Goal: Information Seeking & Learning: Learn about a topic

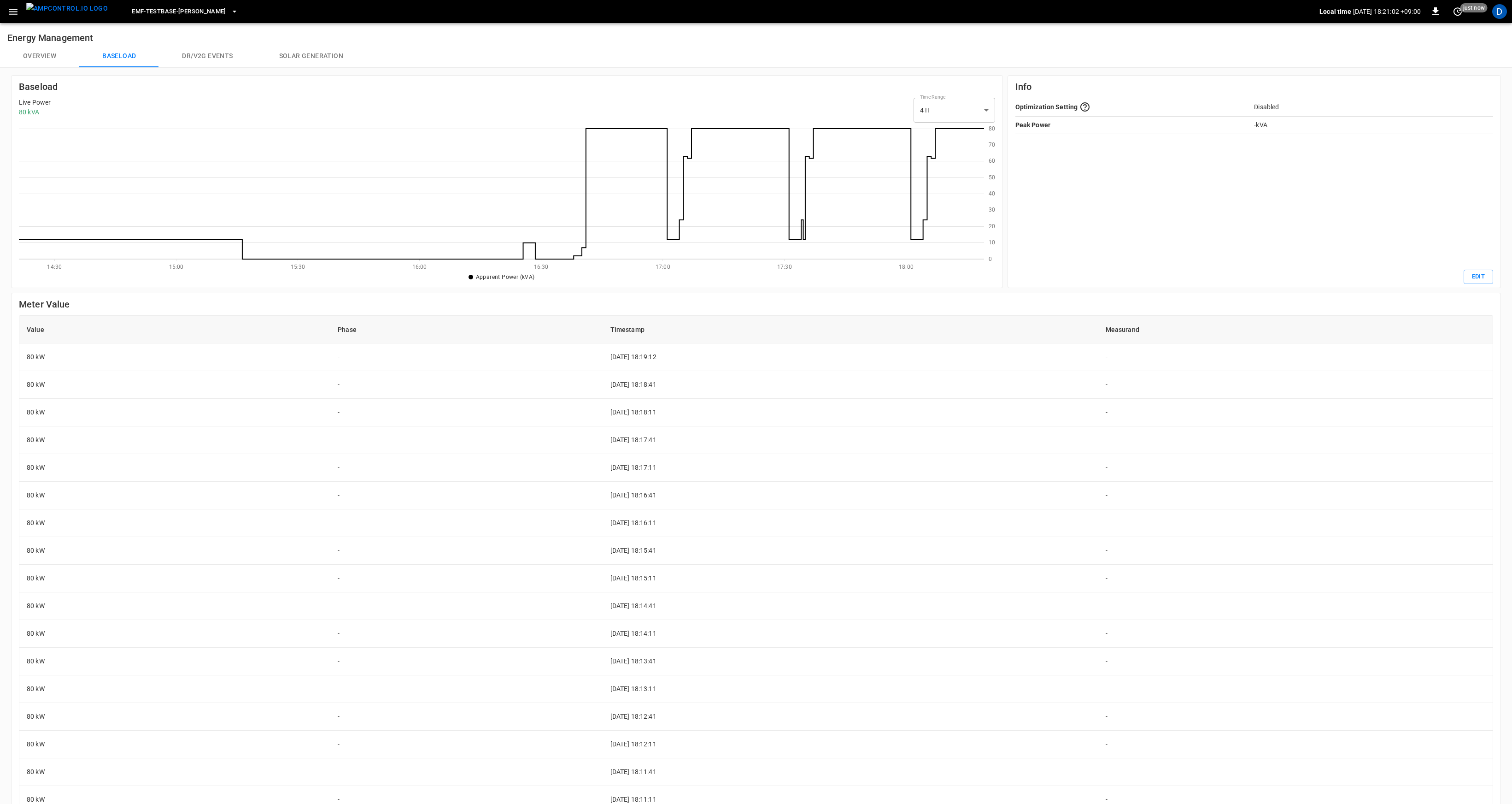
click at [816, 247] on icon at bounding box center [501, 192] width 965 height 134
click at [672, 237] on icon at bounding box center [501, 192] width 965 height 134
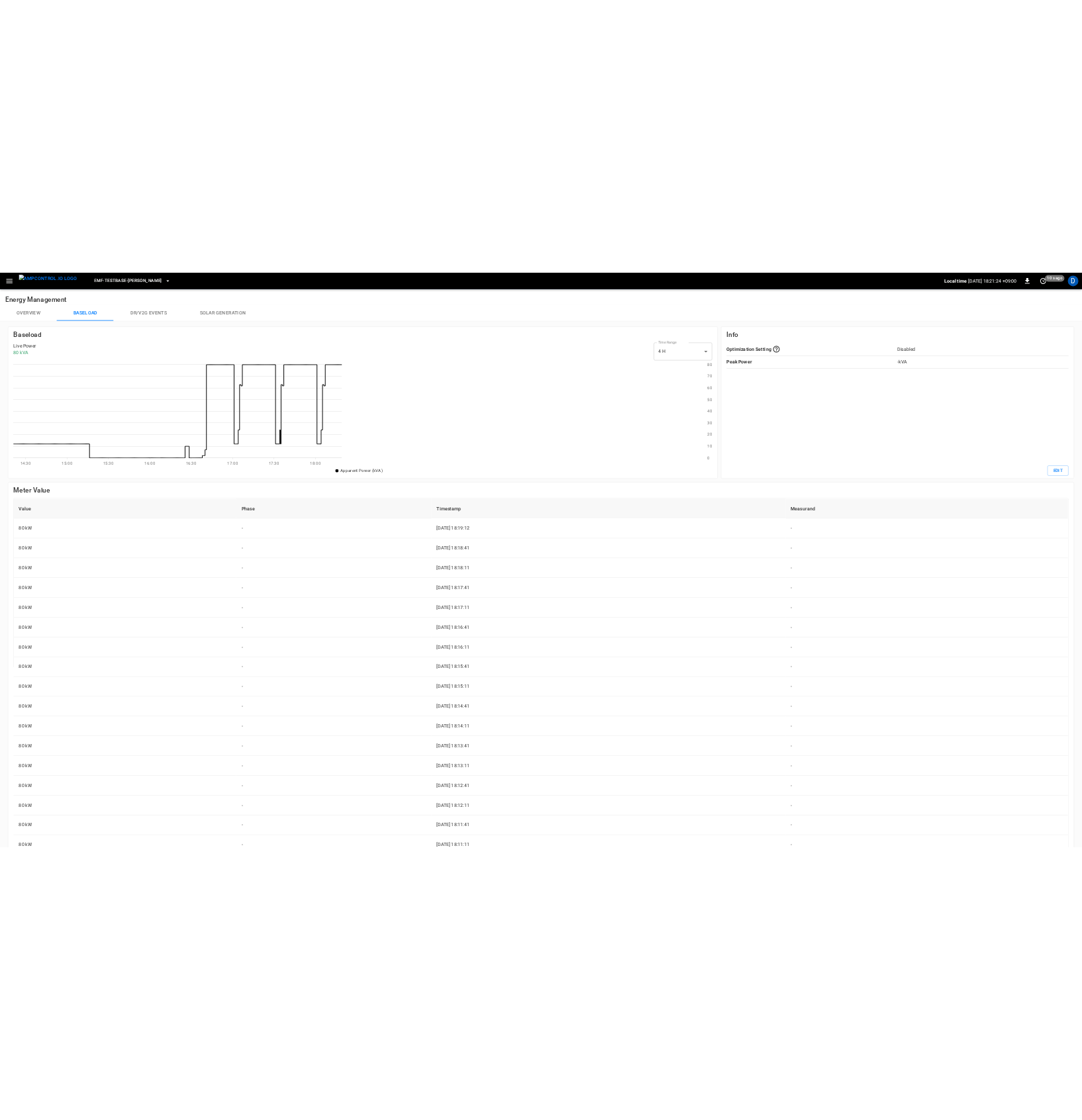
scroll to position [182, 649]
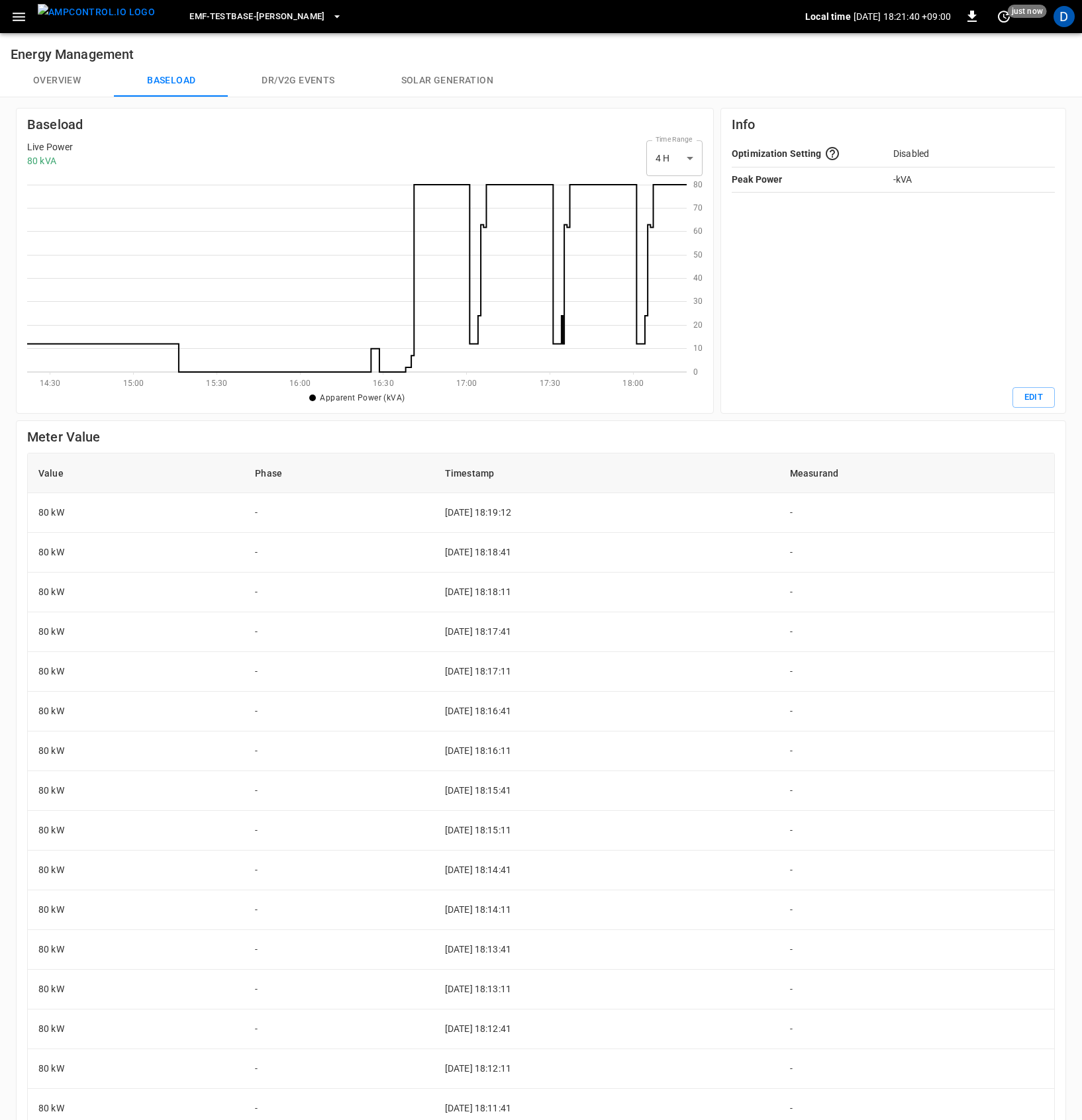
click at [638, 331] on icon at bounding box center [357, 276] width 659 height 192
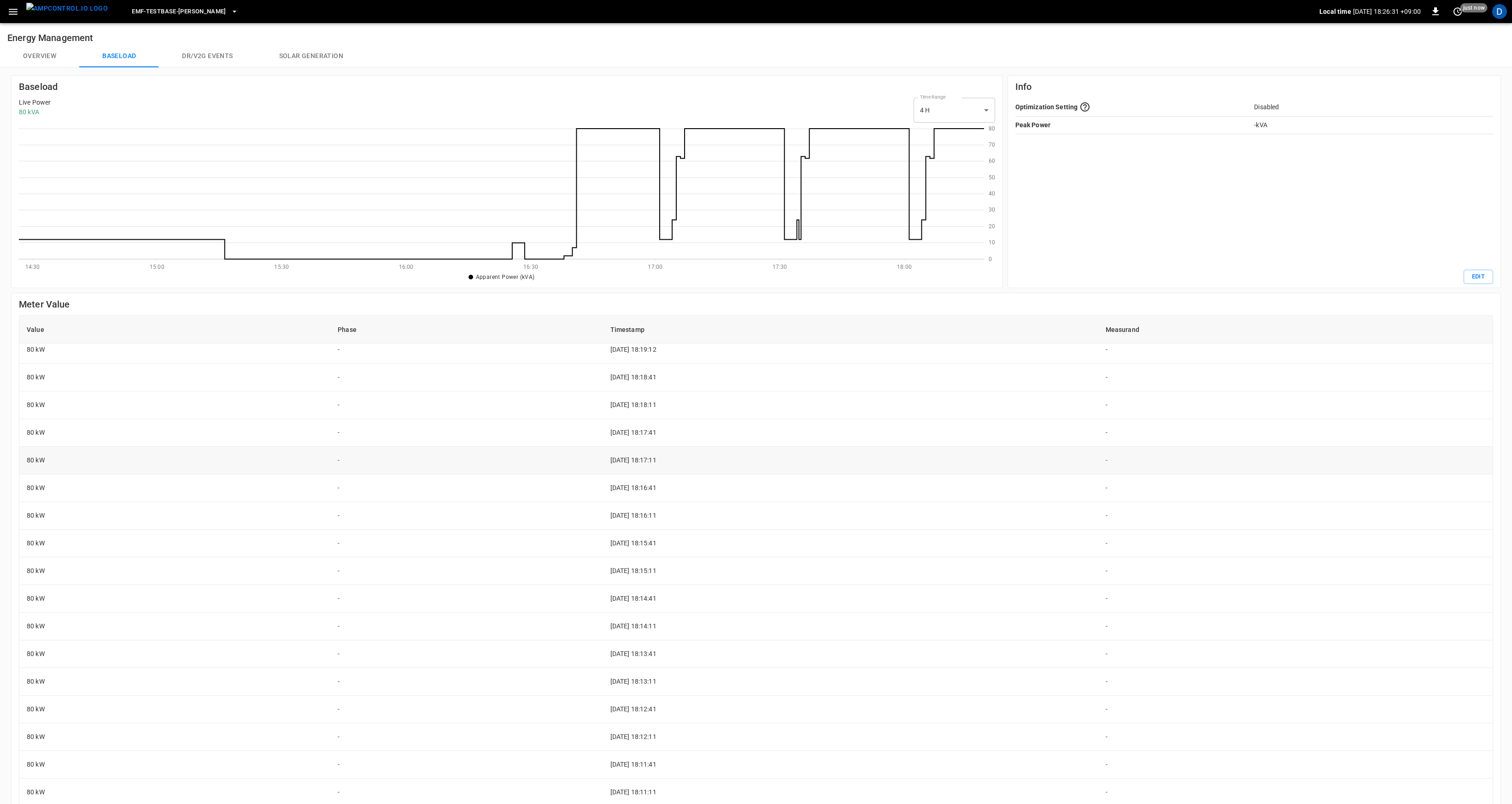
scroll to position [0, 0]
click at [597, 309] on h6 "Meter Value" at bounding box center [756, 304] width 1474 height 15
click at [636, 306] on h6 "Meter Value" at bounding box center [756, 304] width 1474 height 15
click at [650, 313] on div "Meter Value Value Phase Timestamp Measurand 80 kW - 2025-08-30 18:19:12 - 80 kW…" at bounding box center [756, 600] width 1474 height 607
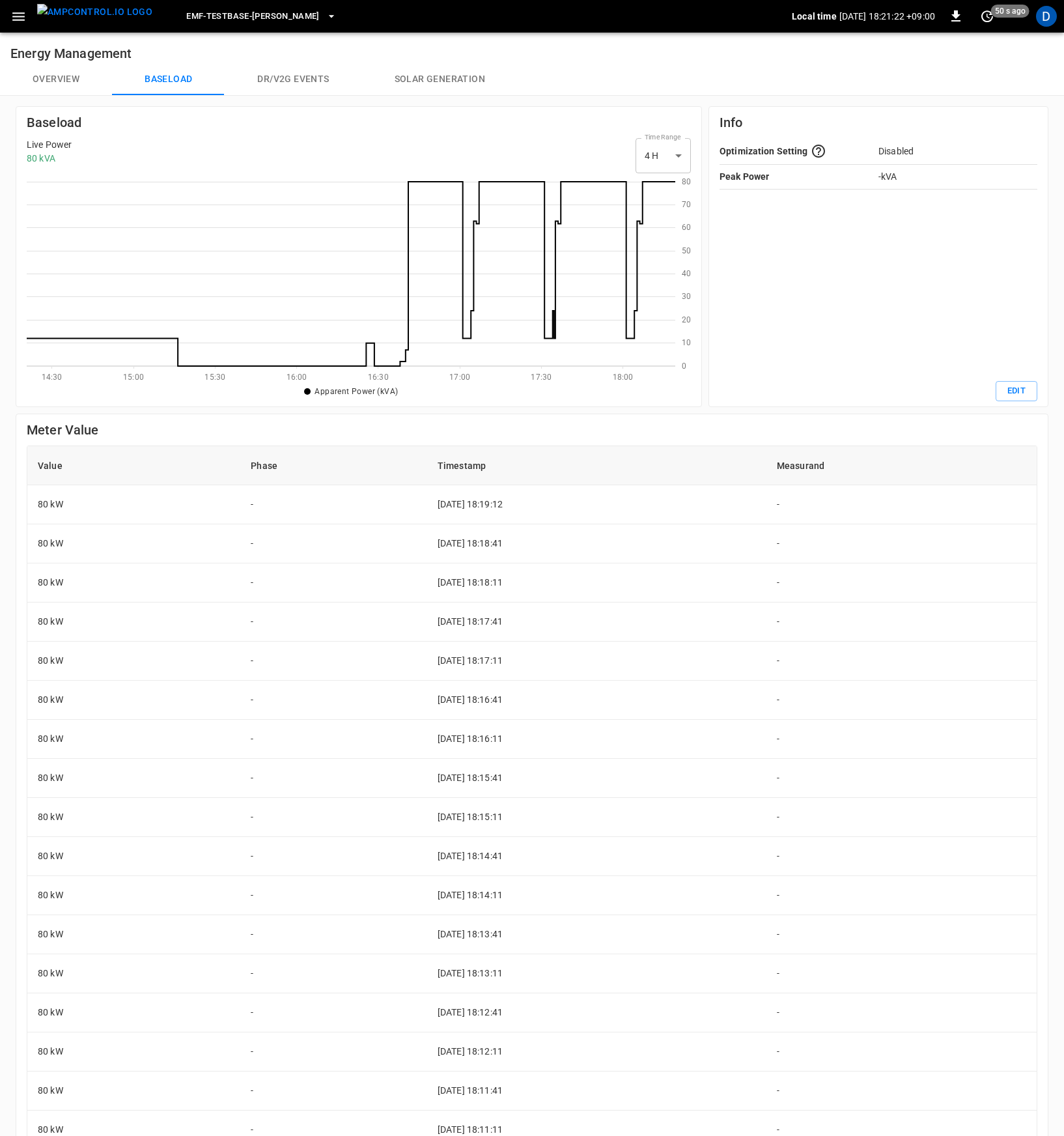
scroll to position [179, 638]
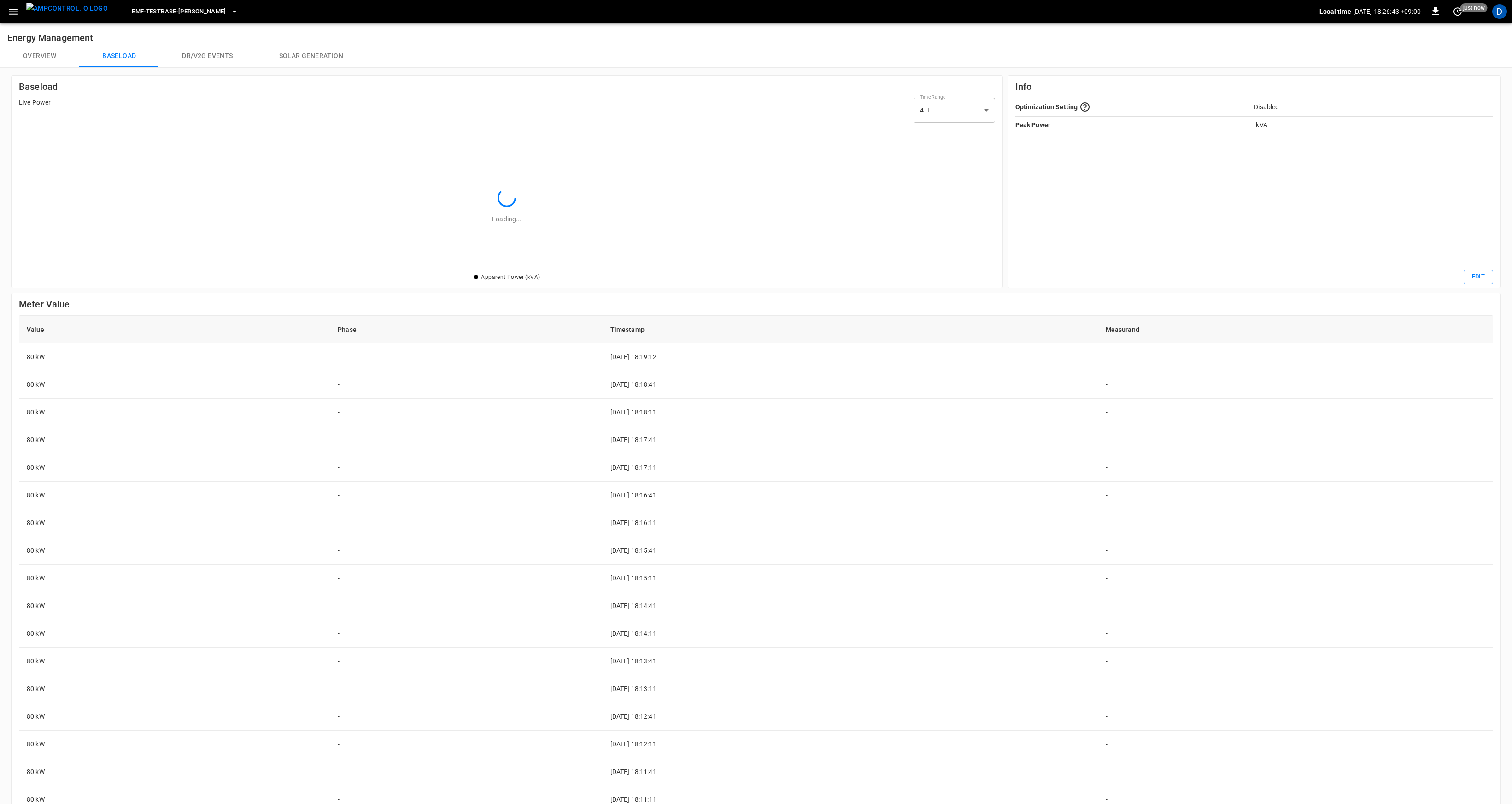
scroll to position [127, 958]
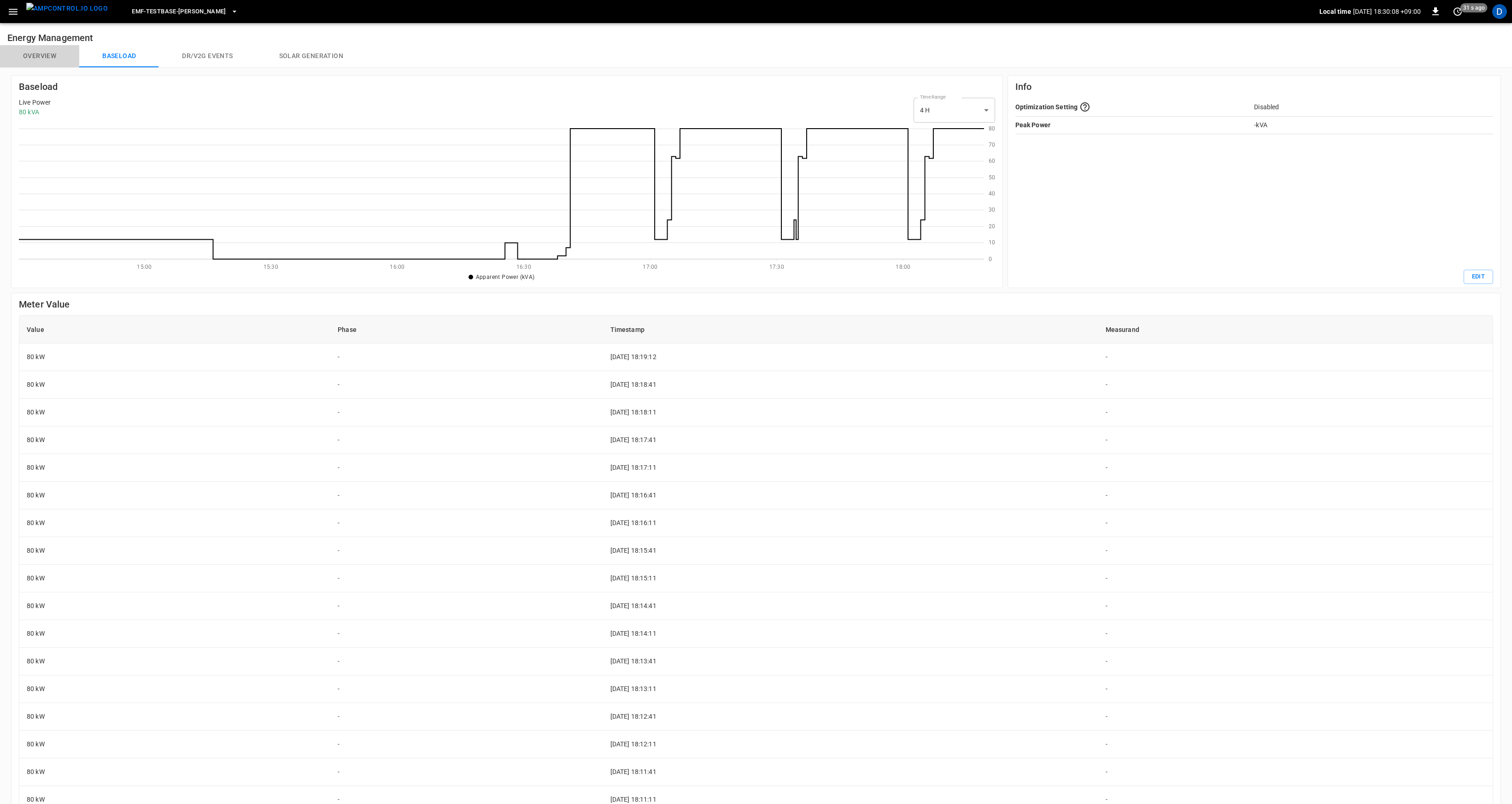
click at [39, 55] on button "Overview" at bounding box center [40, 57] width 79 height 22
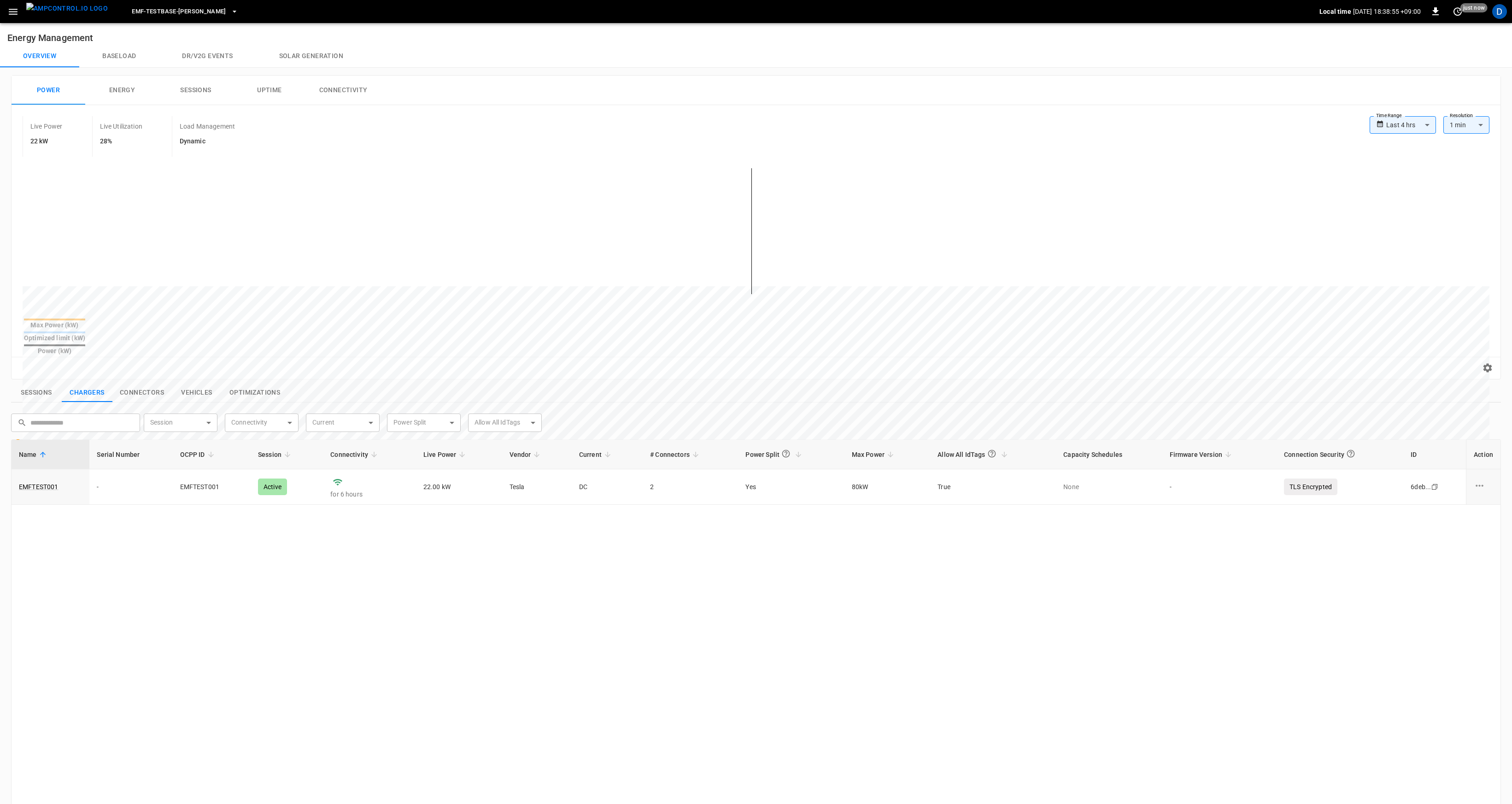
click at [117, 56] on button "Baseload" at bounding box center [119, 57] width 80 height 22
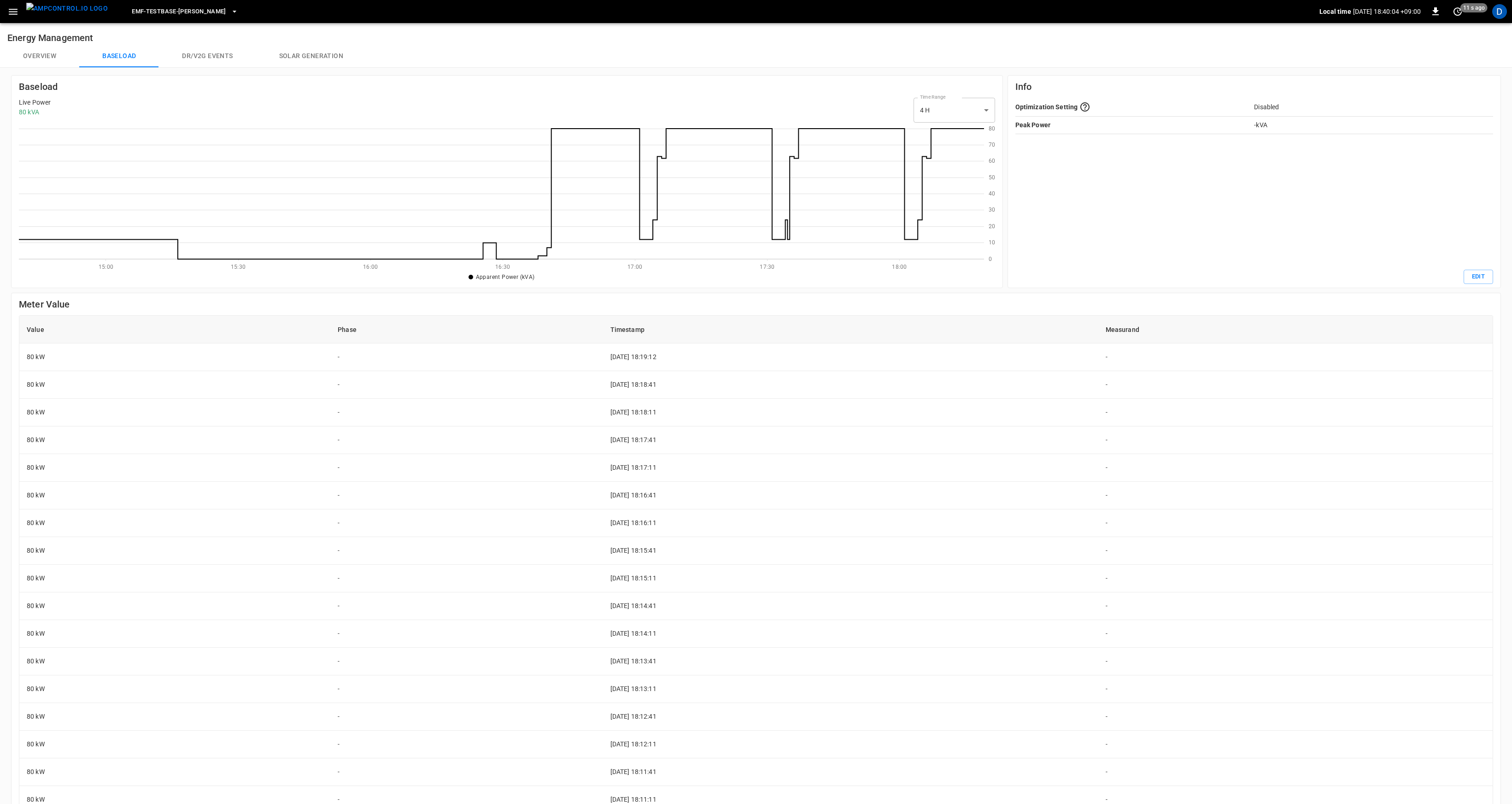
click at [165, 116] on div "Live Power 80 kVA Time Range 4 H ** select-time-range" at bounding box center [507, 110] width 977 height 25
click at [416, 319] on th "Phase" at bounding box center [466, 329] width 272 height 28
click at [31, 64] on button "Overview" at bounding box center [40, 57] width 79 height 22
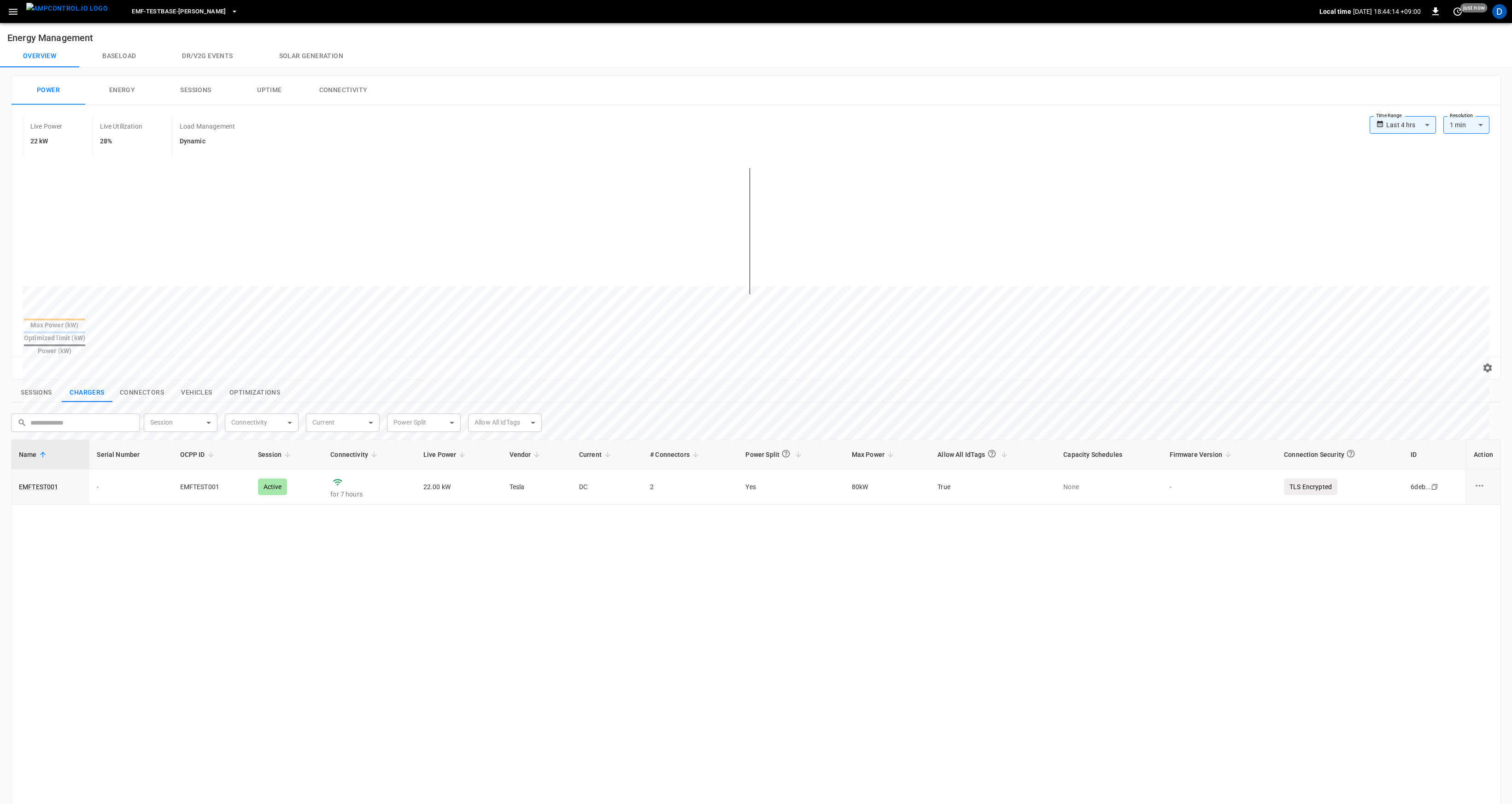
click at [195, 9] on span "eMF-Testbase-[PERSON_NAME]" at bounding box center [179, 12] width 94 height 11
click at [162, 84] on p "Iyotetsu-Muromachi" at bounding box center [163, 84] width 90 height 9
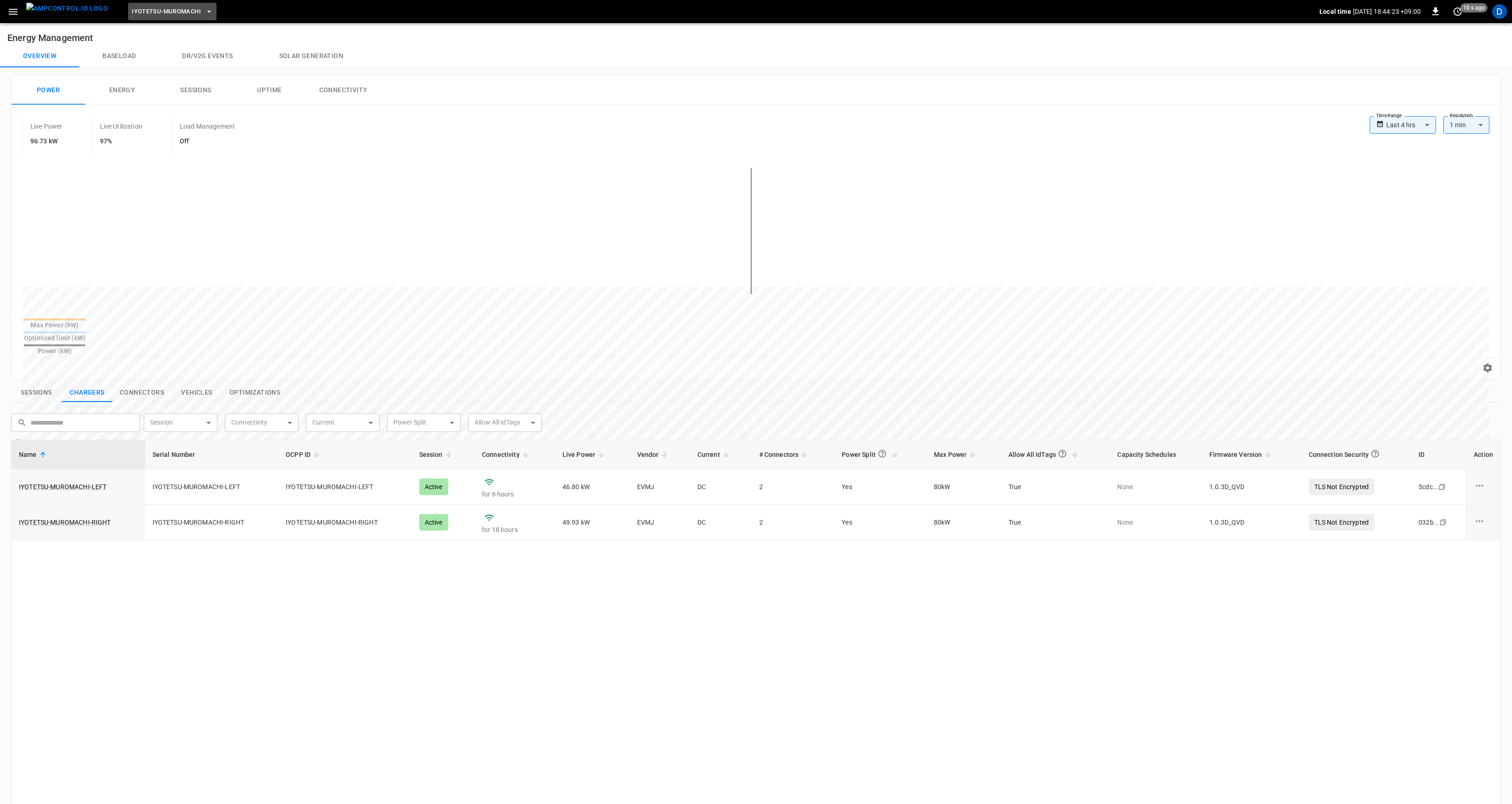
click at [167, 15] on span "Iyotetsu-Muromachi" at bounding box center [166, 12] width 69 height 11
click at [163, 65] on p "eMF-Testbase-[PERSON_NAME]" at bounding box center [164, 66] width 91 height 9
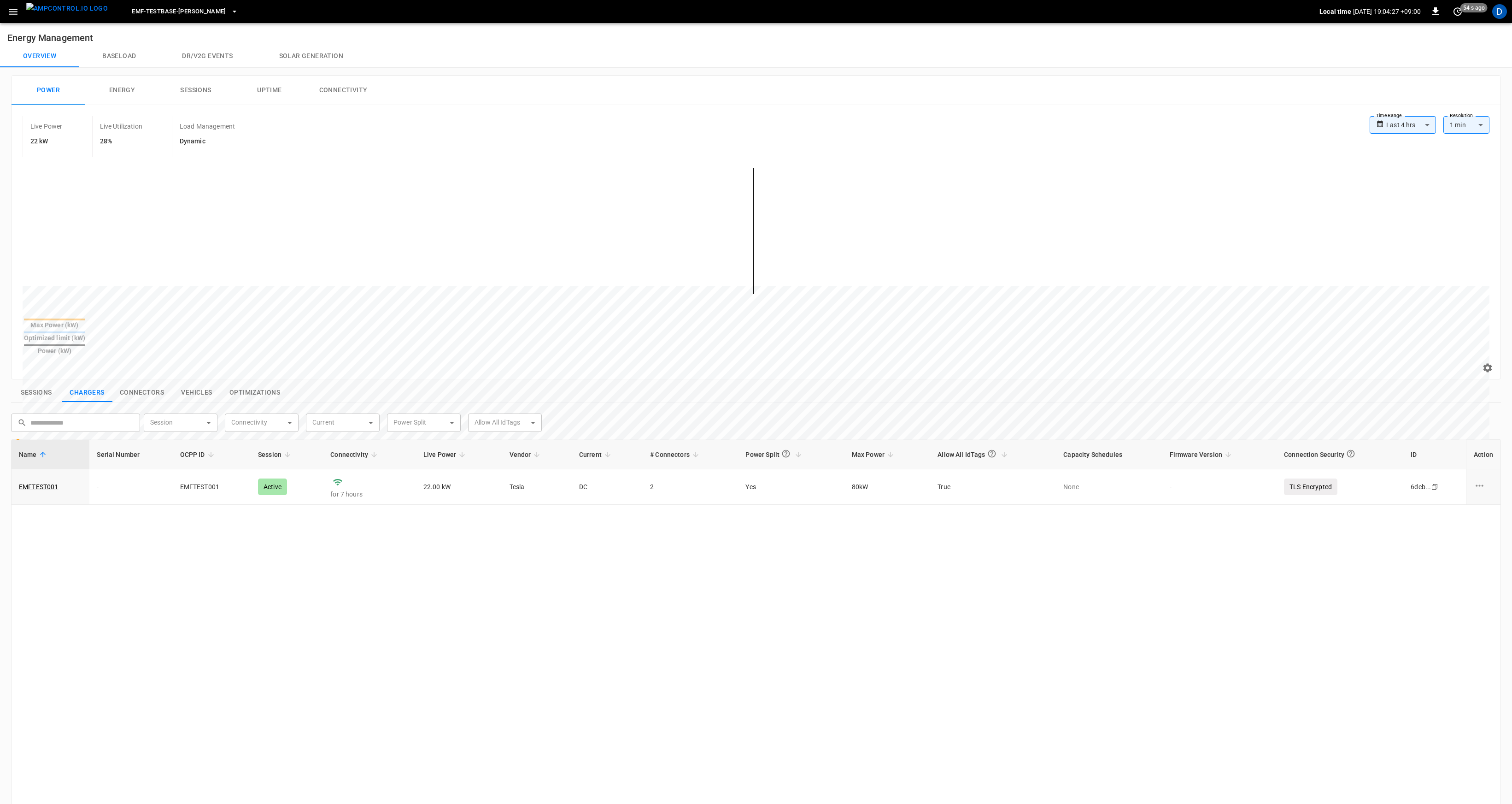
click at [130, 54] on button "Baseload" at bounding box center [119, 57] width 80 height 22
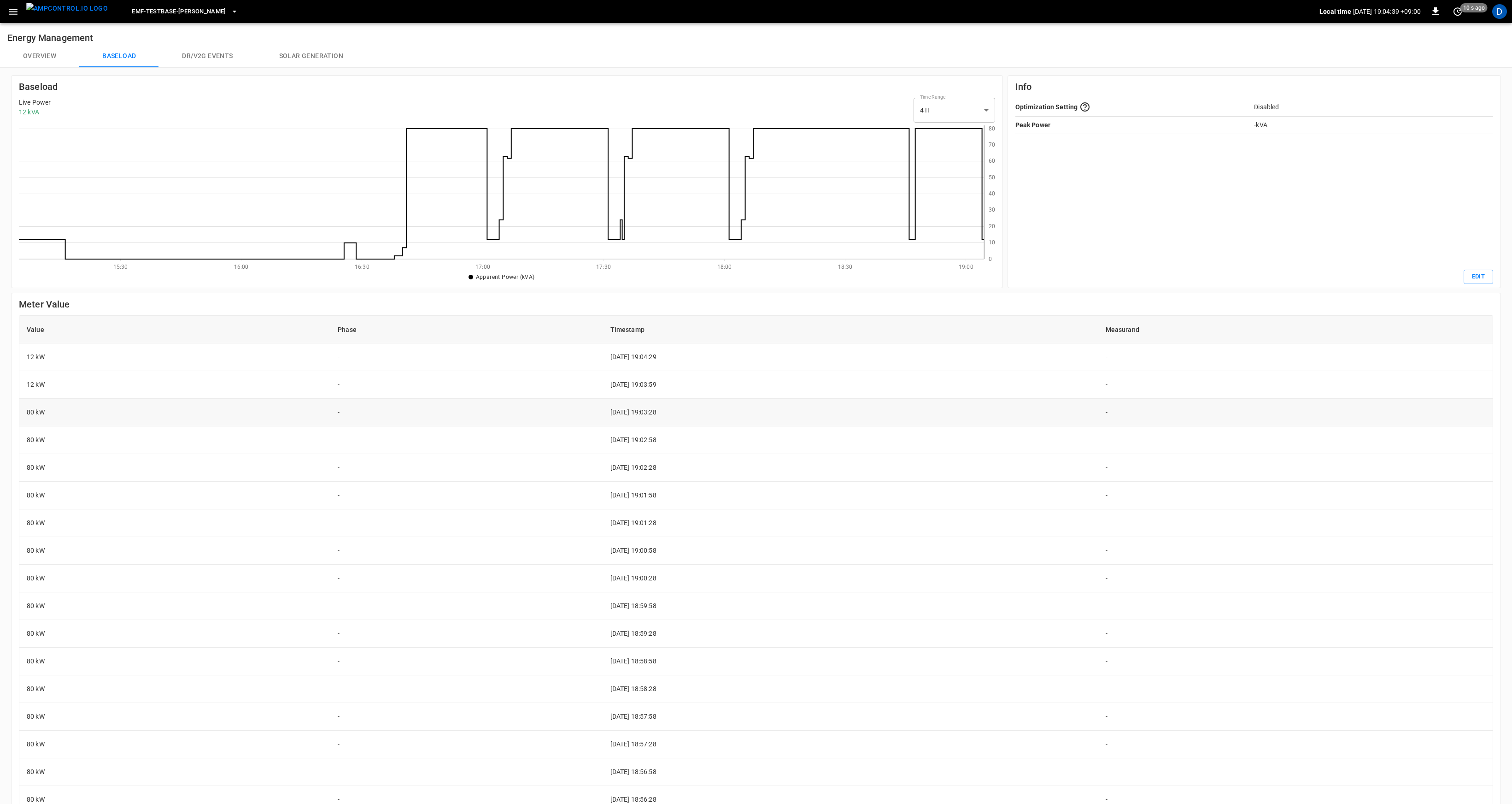
scroll to position [2, 0]
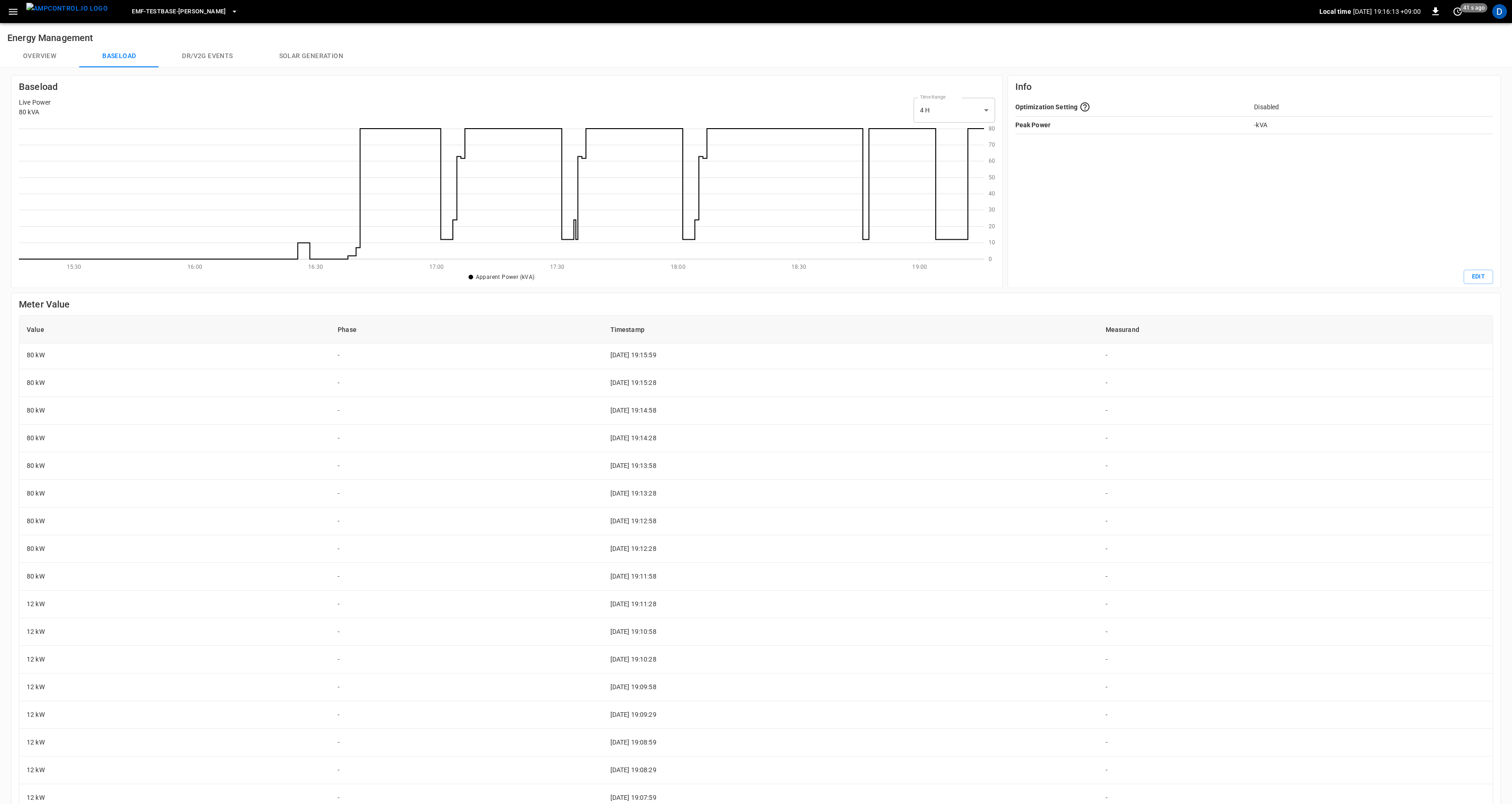
click at [38, 52] on button "Overview" at bounding box center [40, 57] width 79 height 22
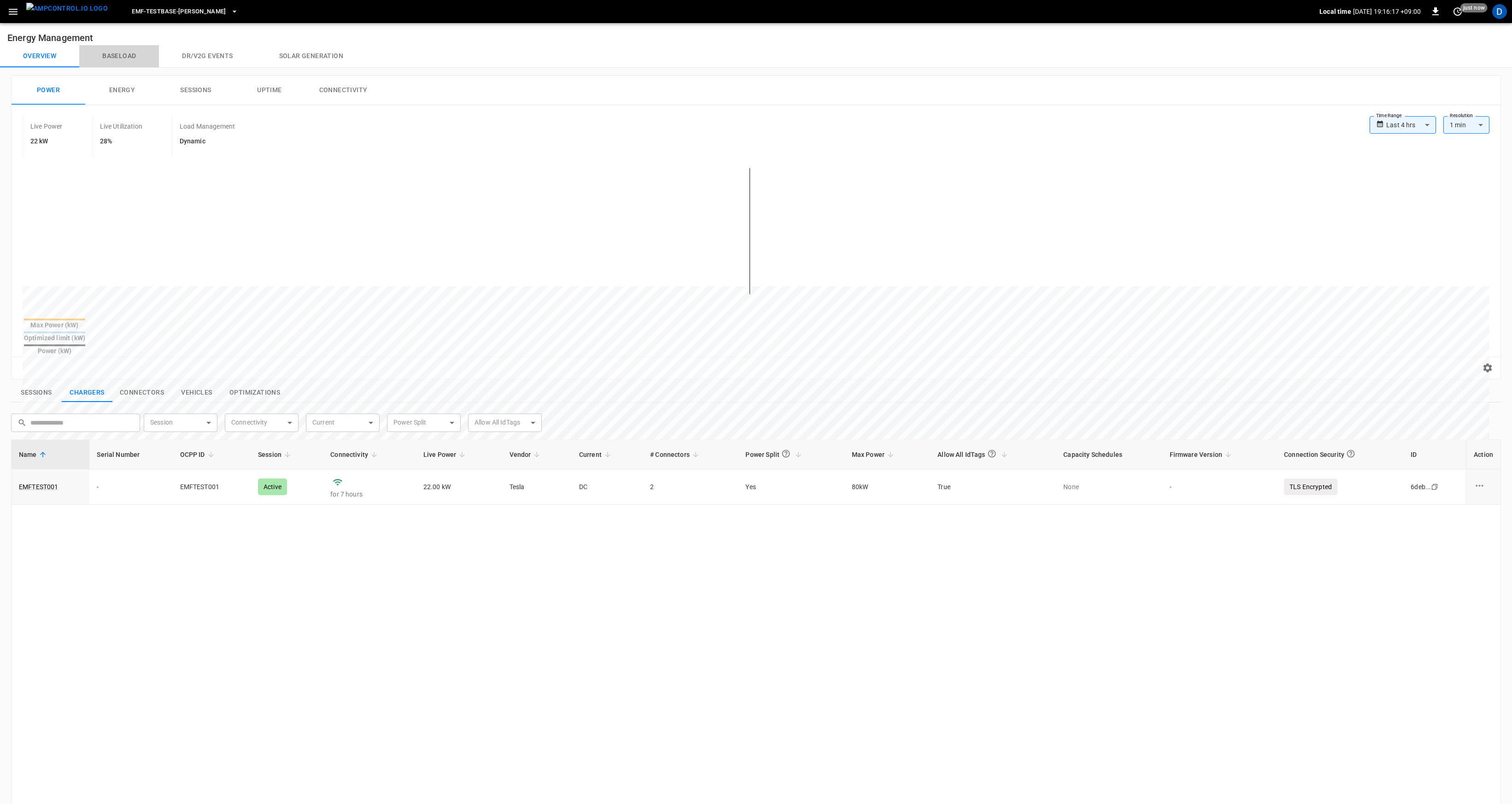
click at [113, 63] on button "Baseload" at bounding box center [119, 57] width 80 height 22
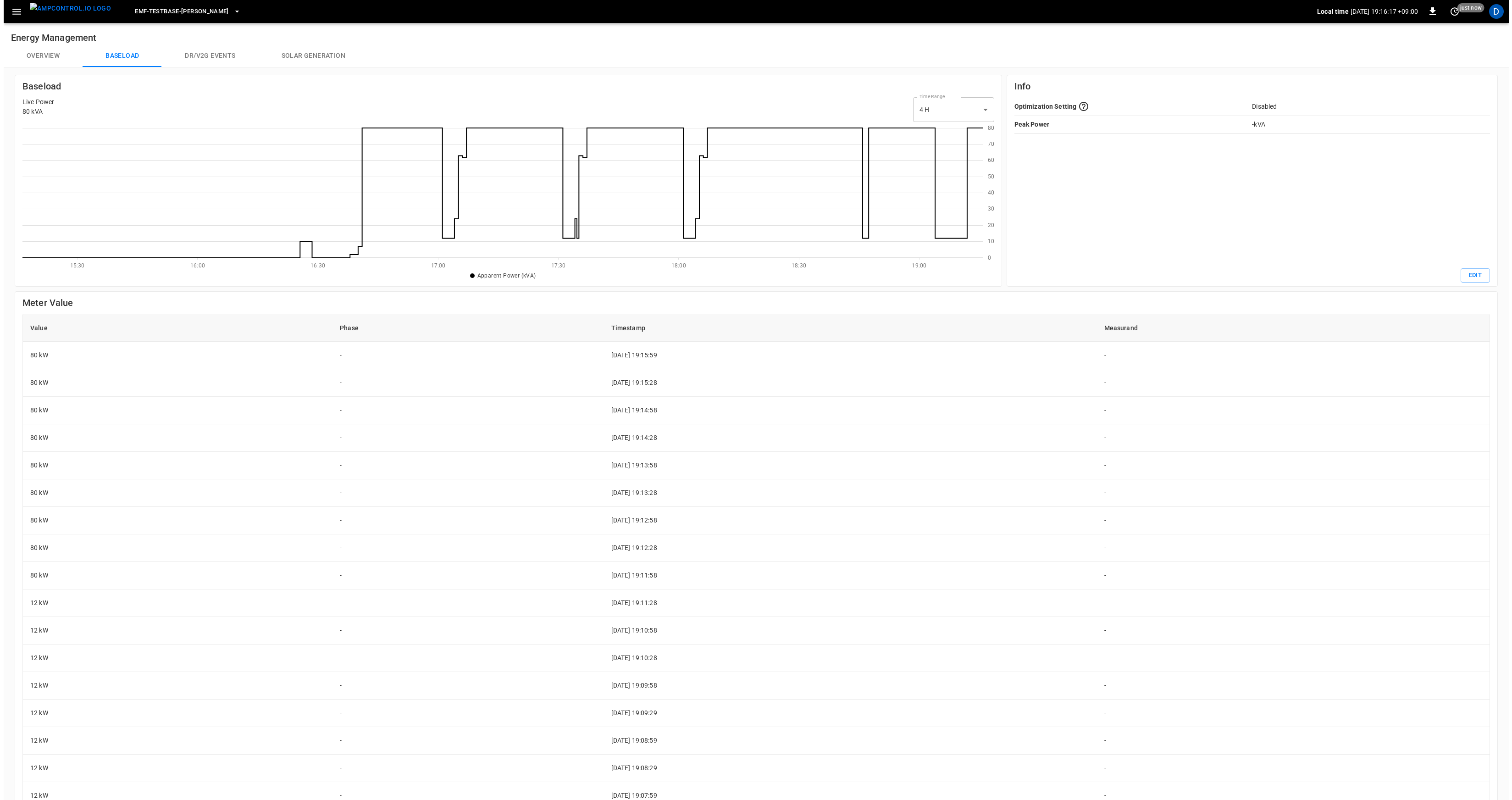
scroll to position [126, 954]
click at [222, 9] on span "eMF-Testbase-[PERSON_NAME]" at bounding box center [178, 12] width 94 height 11
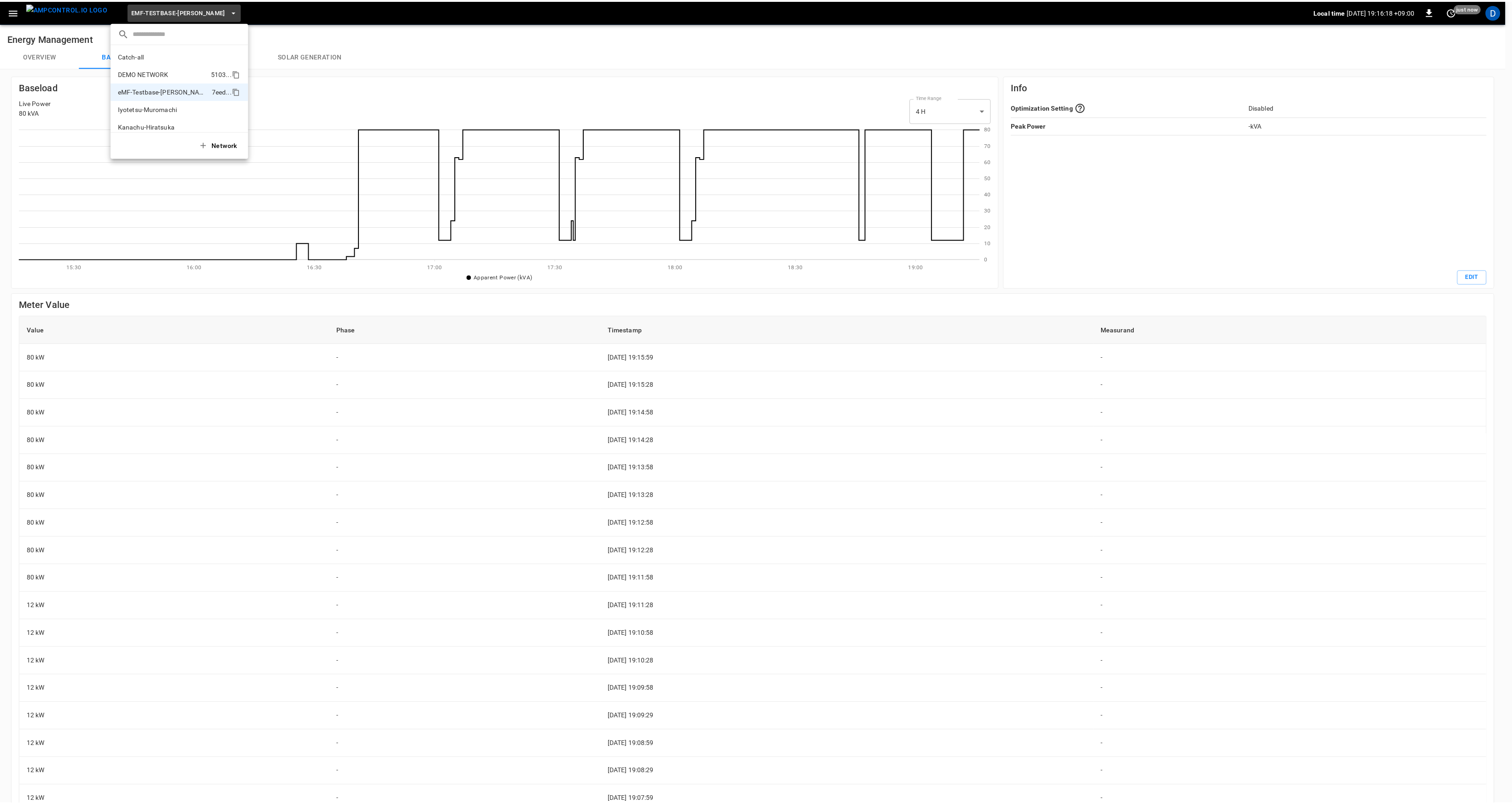
scroll to position [25, 0]
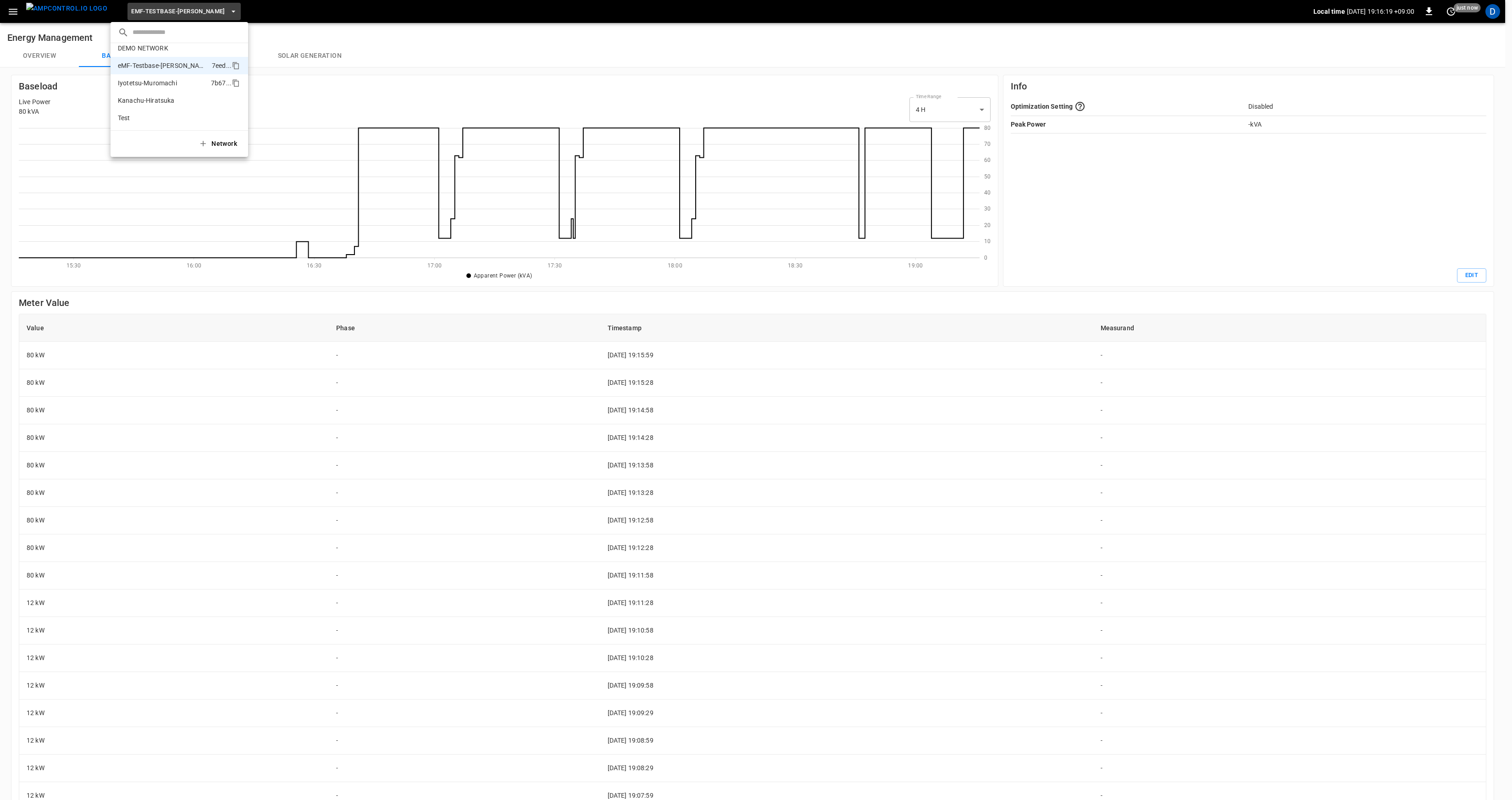
click at [165, 82] on p "Iyotetsu-Muromachi" at bounding box center [163, 83] width 89 height 9
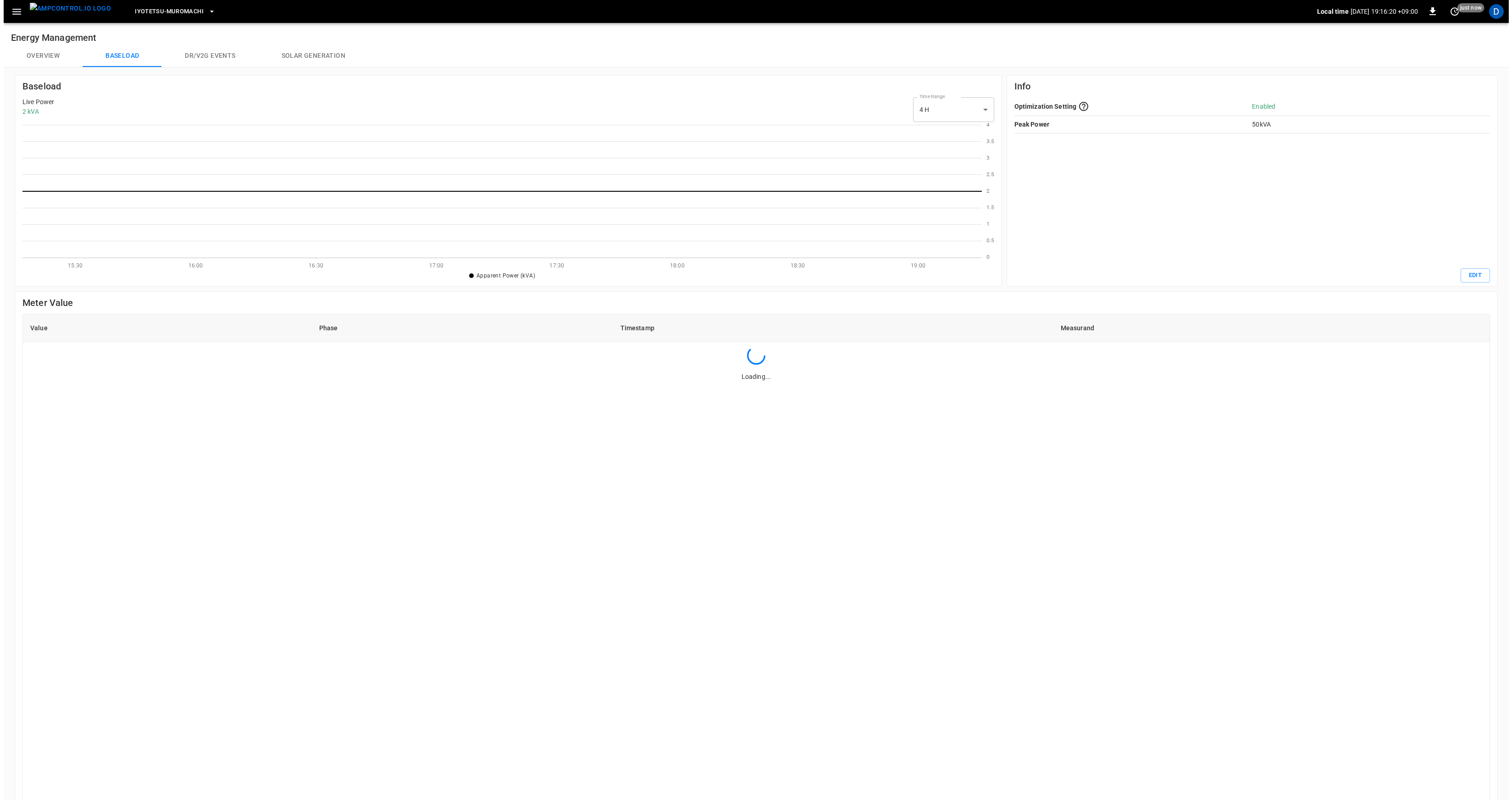
scroll to position [126, 952]
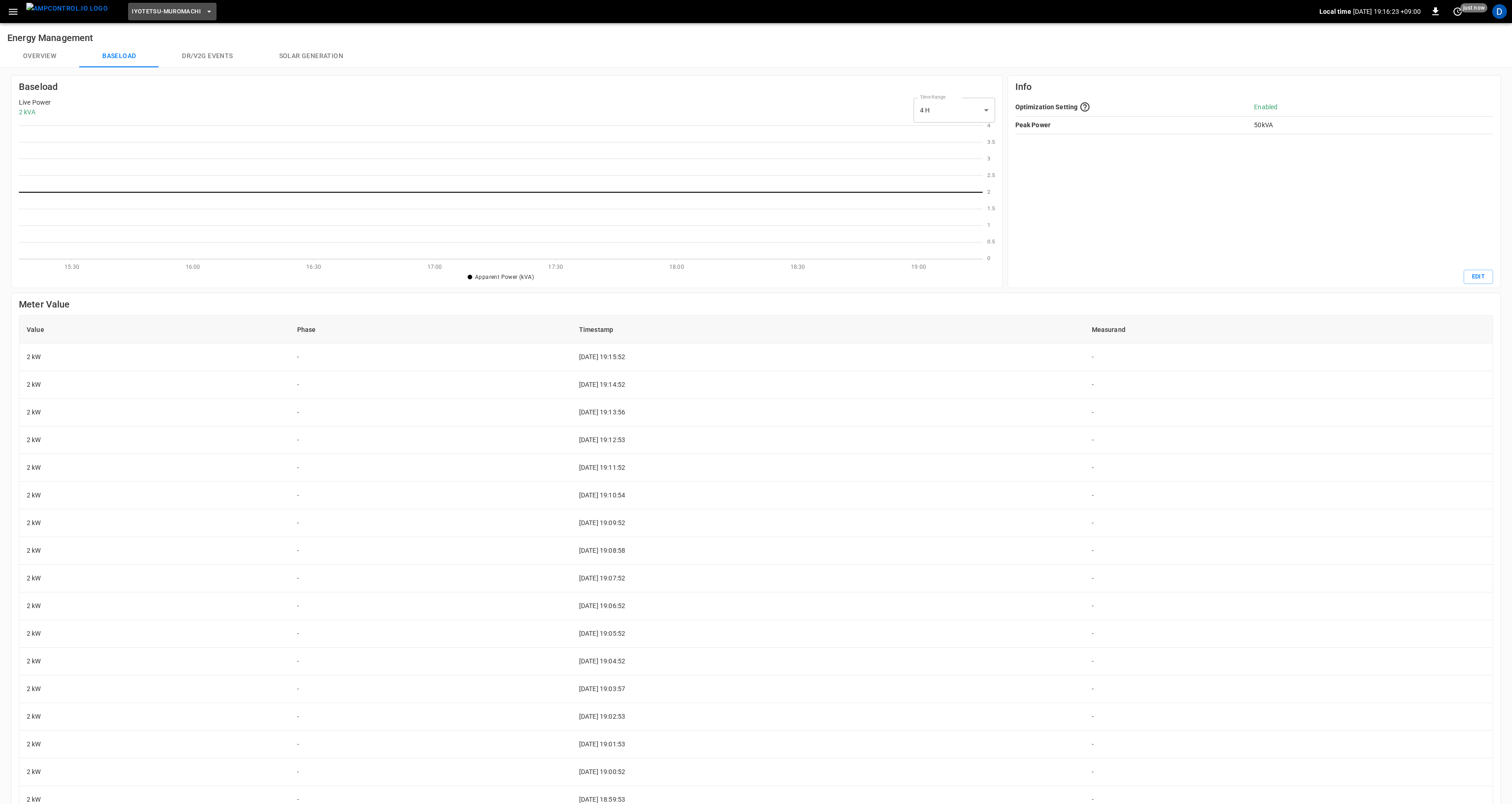
click at [180, 6] on span "Iyotetsu-Muromachi" at bounding box center [166, 12] width 69 height 11
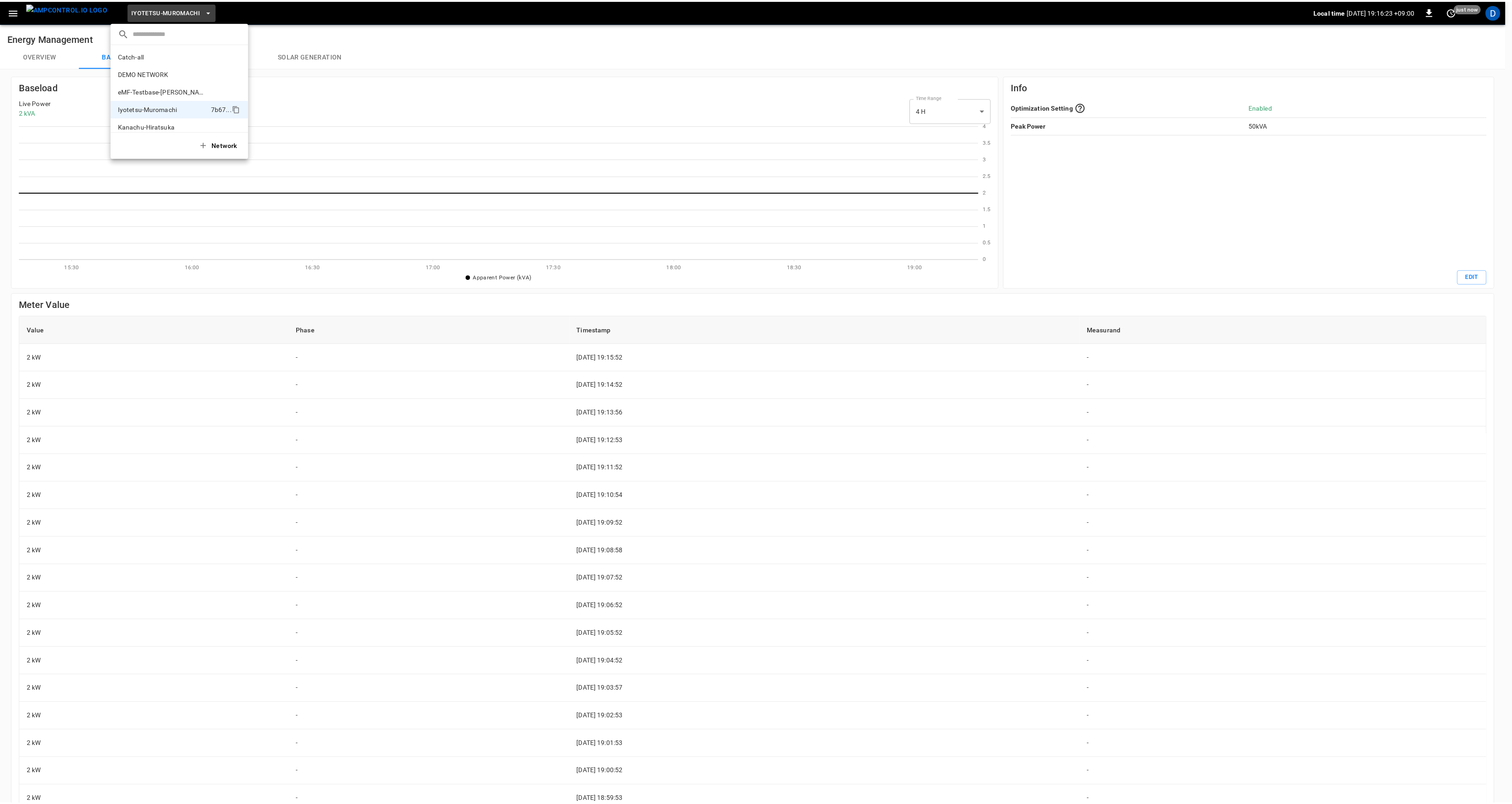
scroll to position [25, 0]
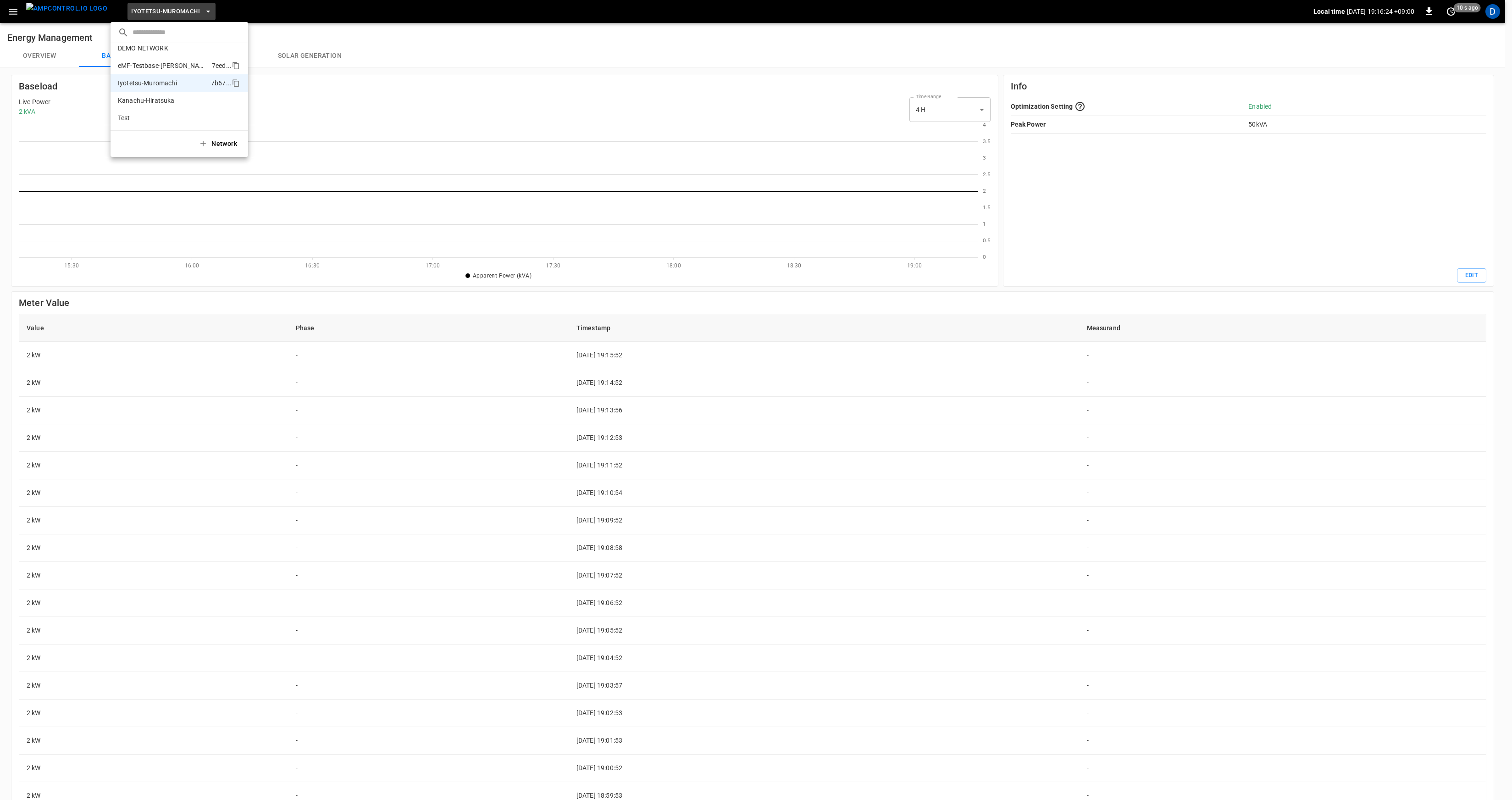
click at [174, 66] on p "eMF-Testbase-[PERSON_NAME]" at bounding box center [163, 66] width 90 height 9
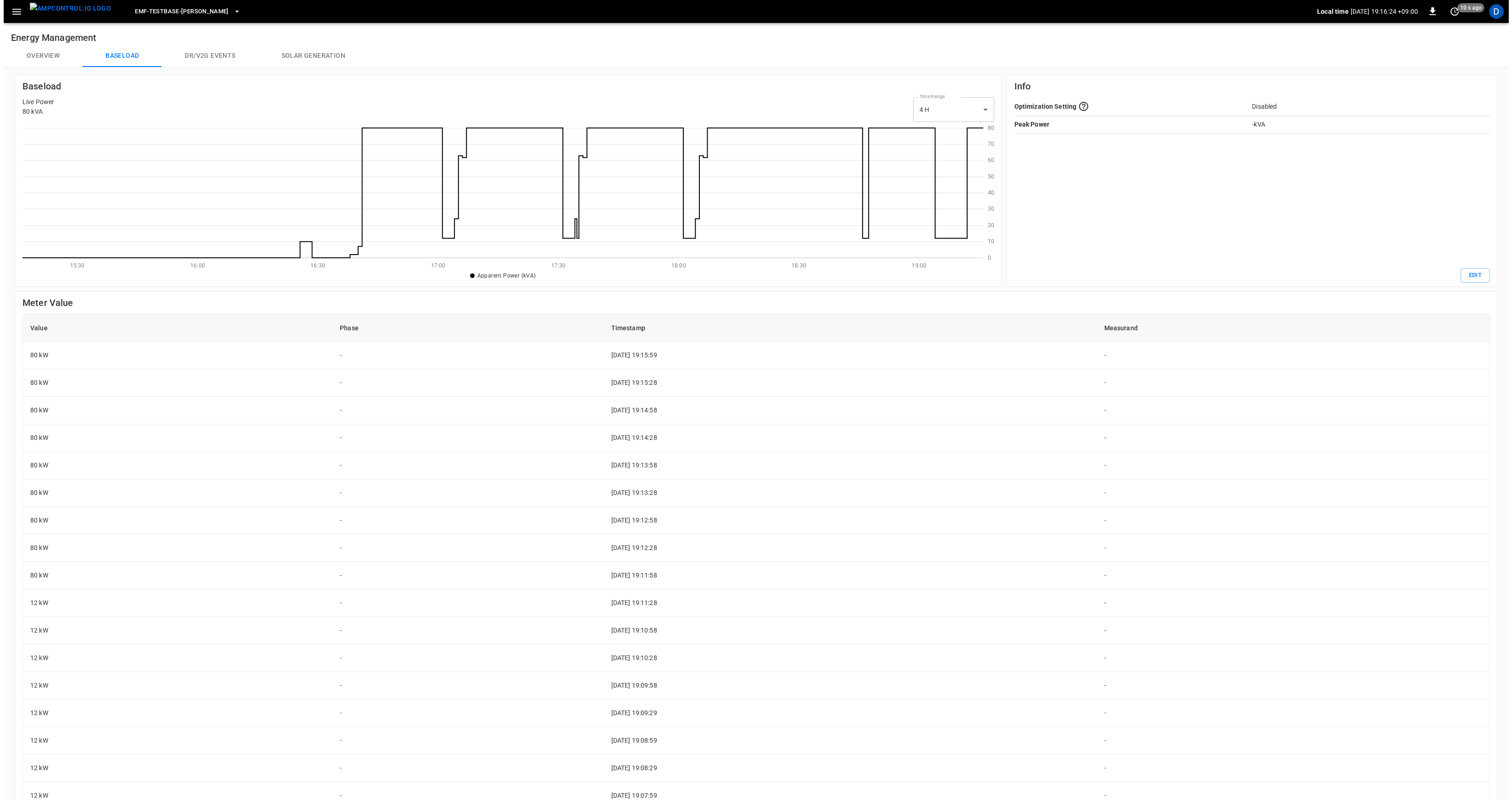
scroll to position [126, 954]
click at [177, 15] on span "eMF-Testbase-[PERSON_NAME]" at bounding box center [178, 12] width 94 height 11
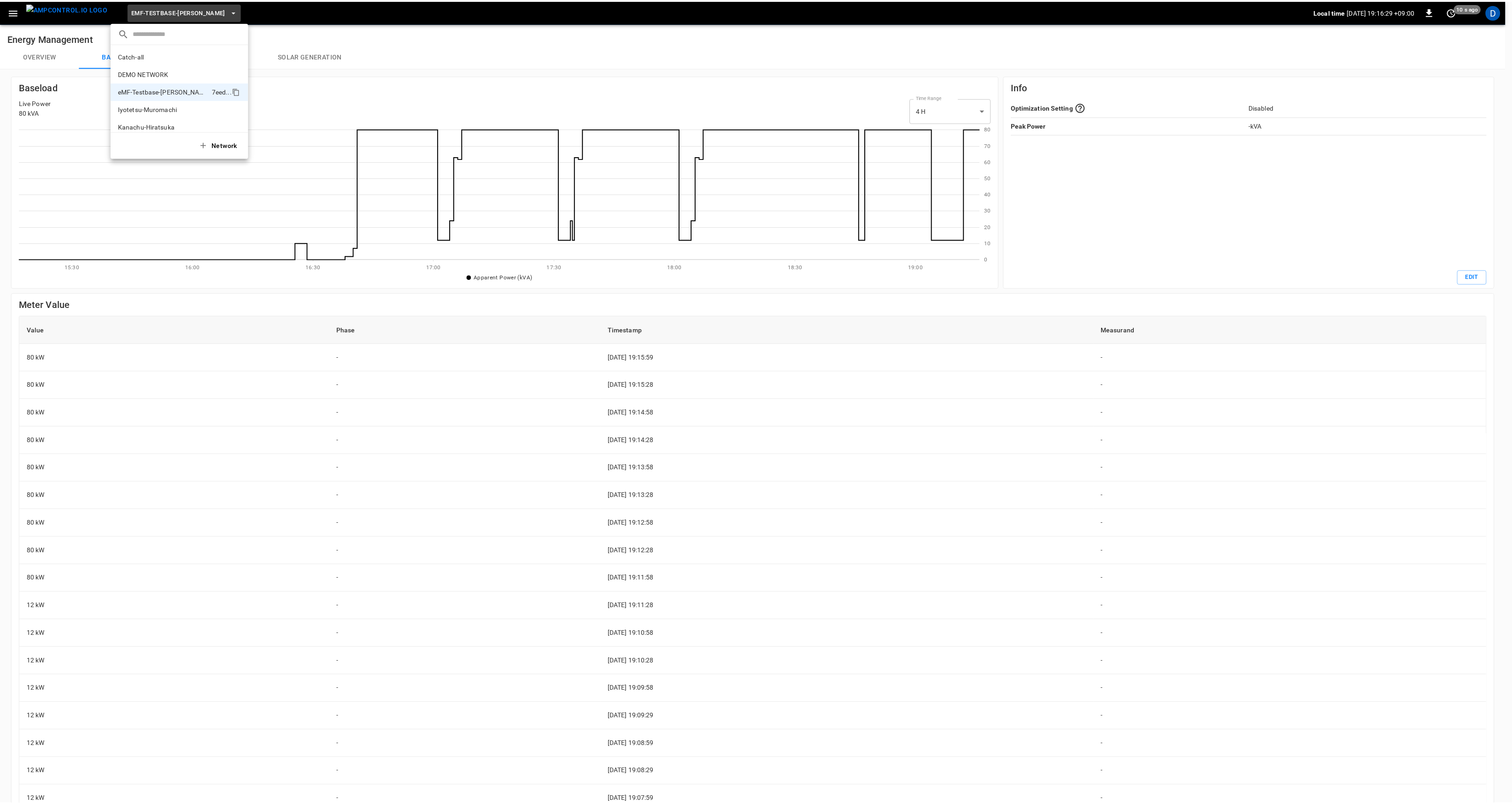
scroll to position [25, 0]
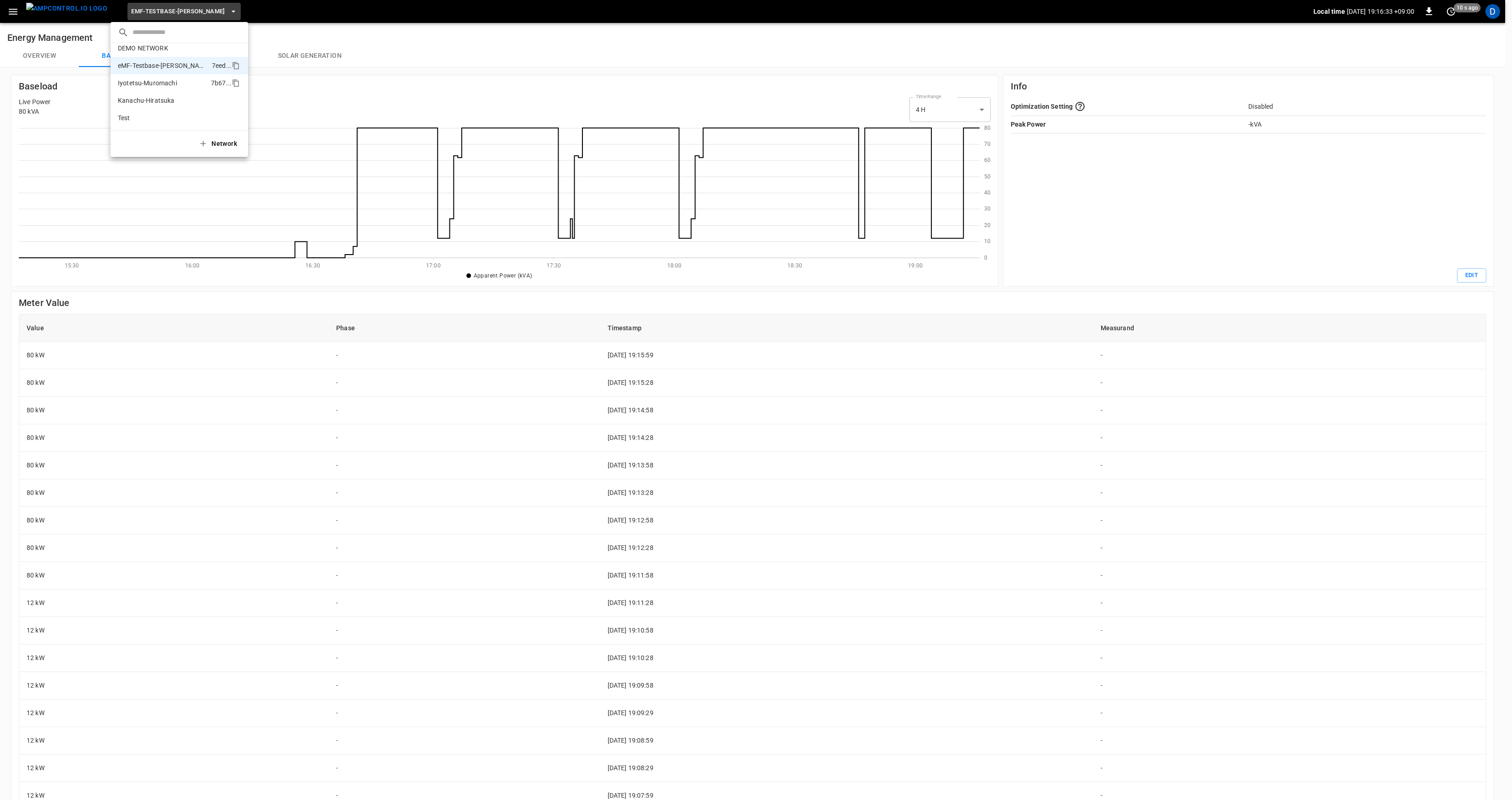
click at [155, 83] on p "Iyotetsu-Muromachi" at bounding box center [163, 83] width 89 height 9
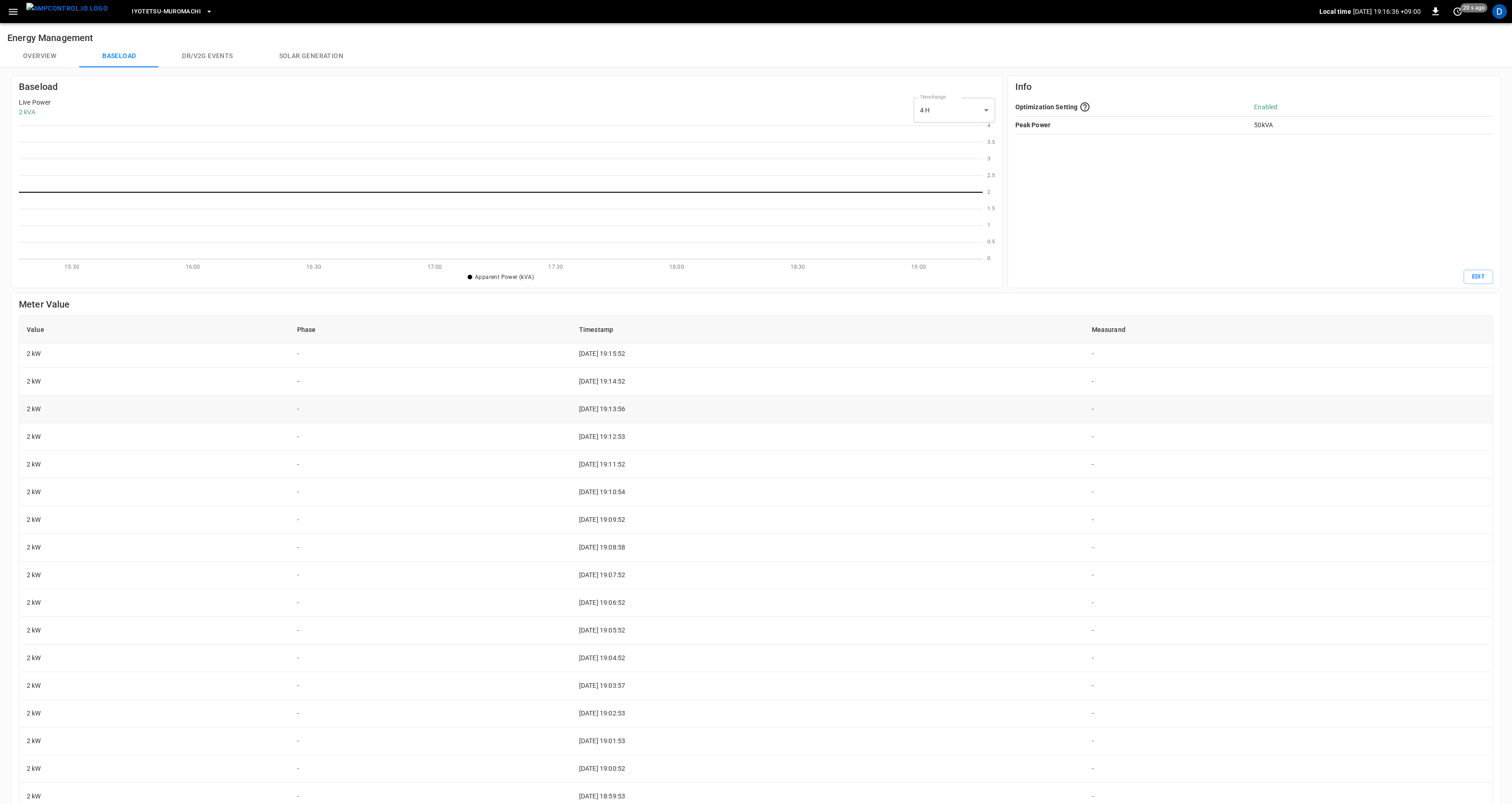
scroll to position [0, 0]
click at [47, 52] on button "Overview" at bounding box center [40, 57] width 79 height 22
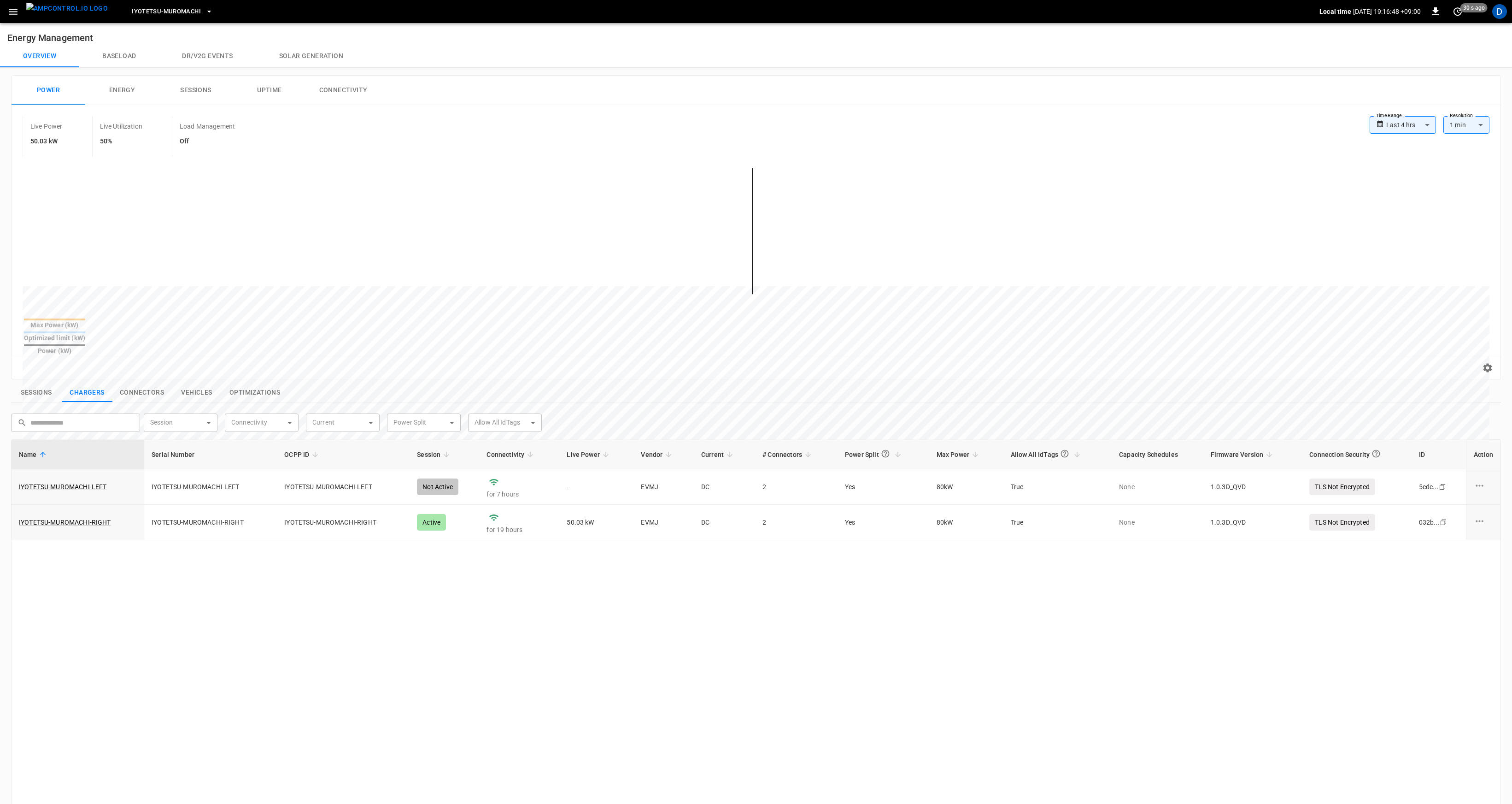
click at [120, 55] on button "Baseload" at bounding box center [119, 57] width 80 height 22
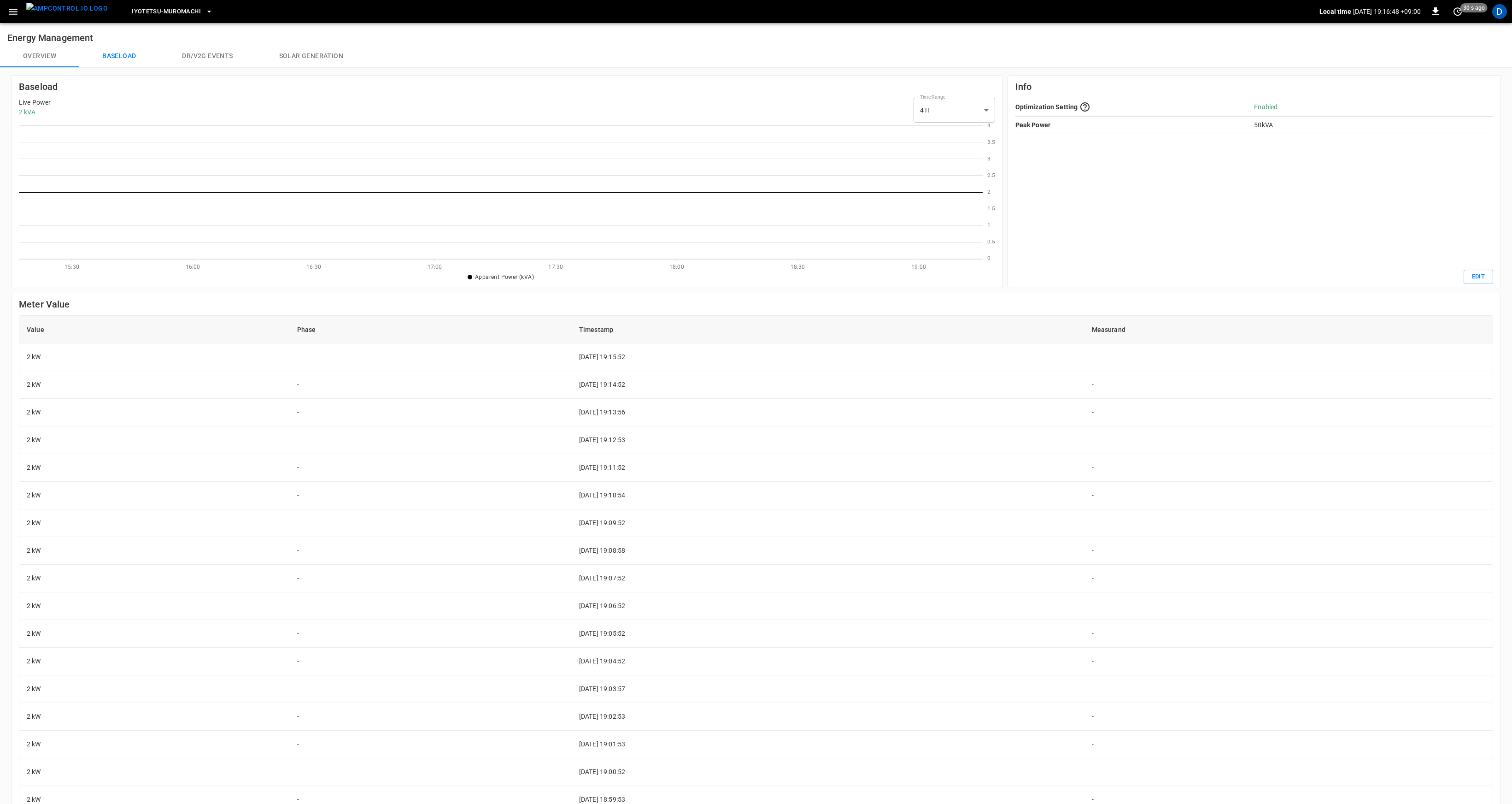
scroll to position [127, 956]
drag, startPoint x: 1254, startPoint y: 107, endPoint x: 1300, endPoint y: 108, distance: 46.0
click at [1300, 108] on div "Optimization Setting Enabled" at bounding box center [1254, 107] width 478 height 18
click at [1294, 162] on div "Optimization Setting Enabled Peak Power 50 kVA" at bounding box center [1254, 183] width 478 height 172
click at [42, 58] on button "Overview" at bounding box center [40, 57] width 79 height 22
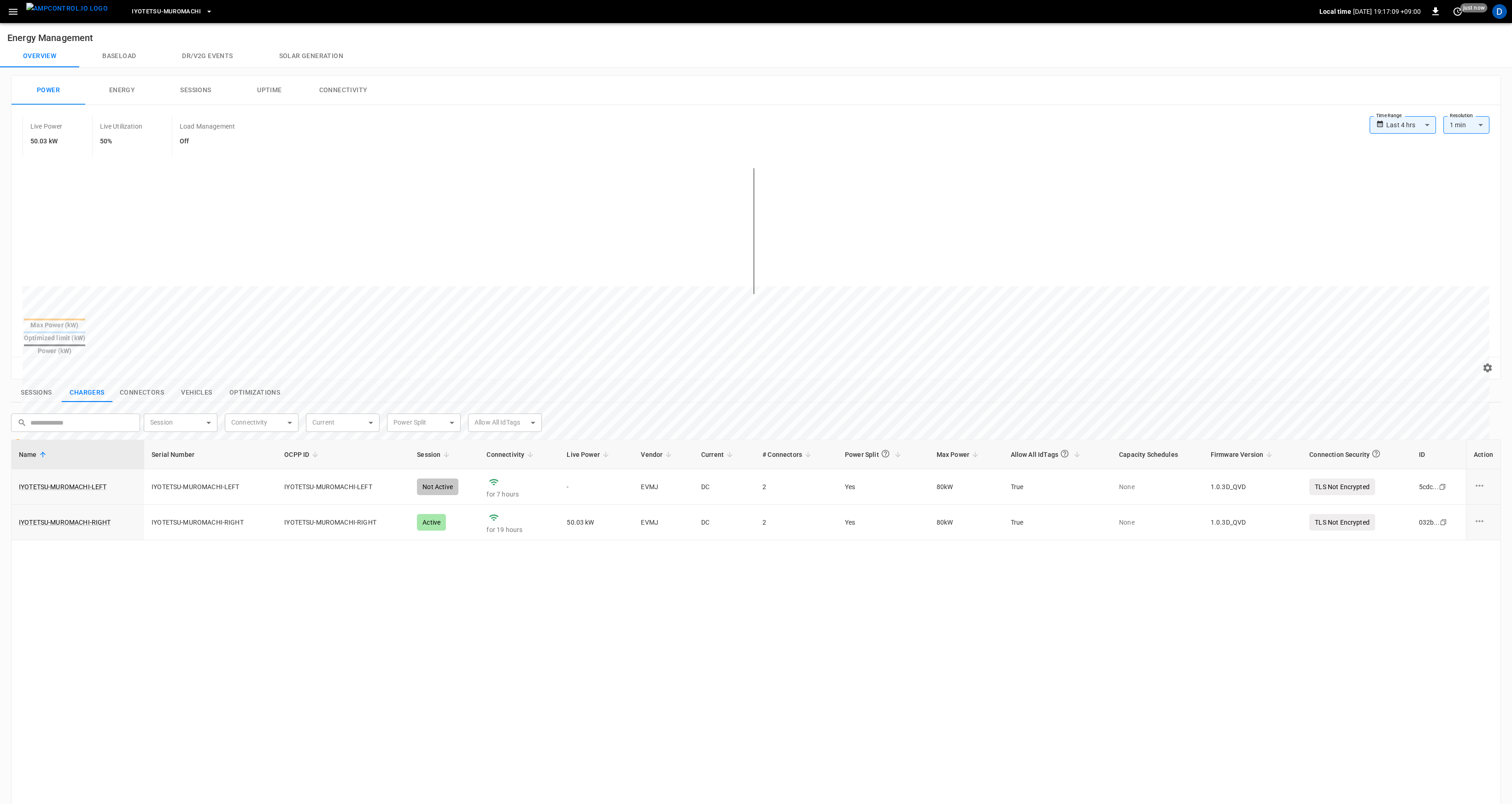
click at [102, 57] on button "Baseload" at bounding box center [119, 57] width 80 height 22
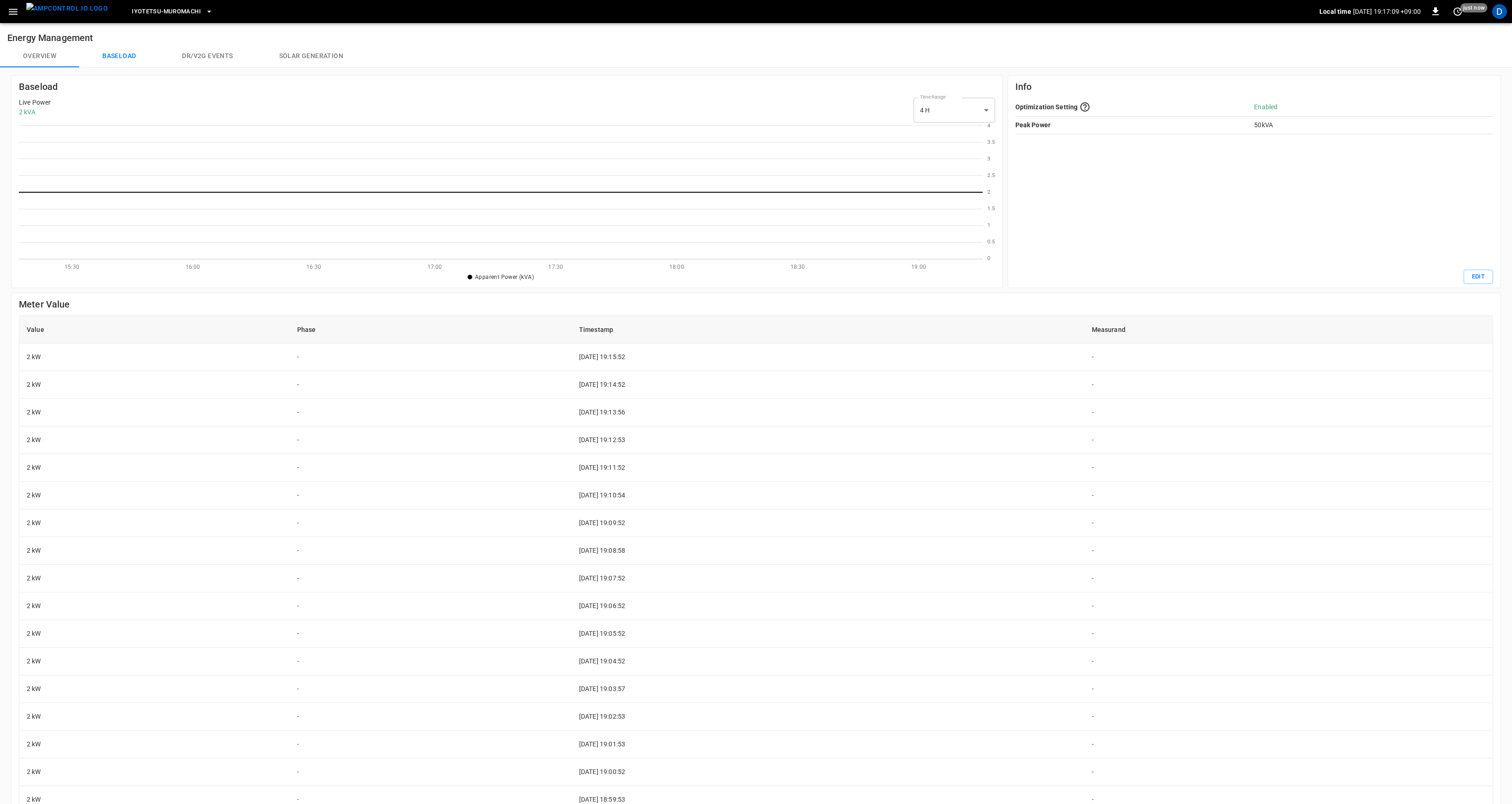
scroll to position [127, 956]
click at [54, 56] on button "Overview" at bounding box center [40, 57] width 79 height 22
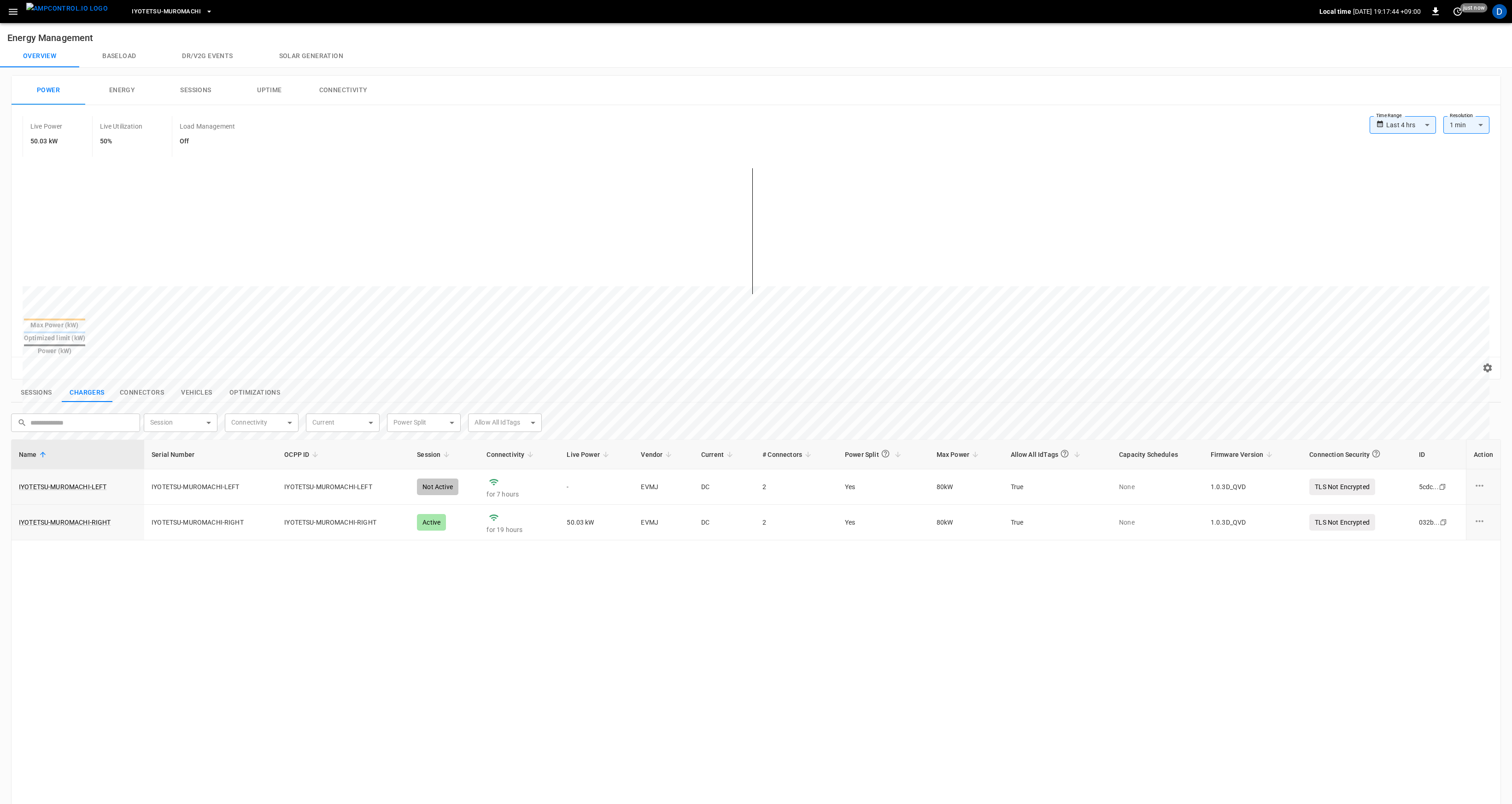
click at [133, 60] on button "Baseload" at bounding box center [119, 57] width 80 height 22
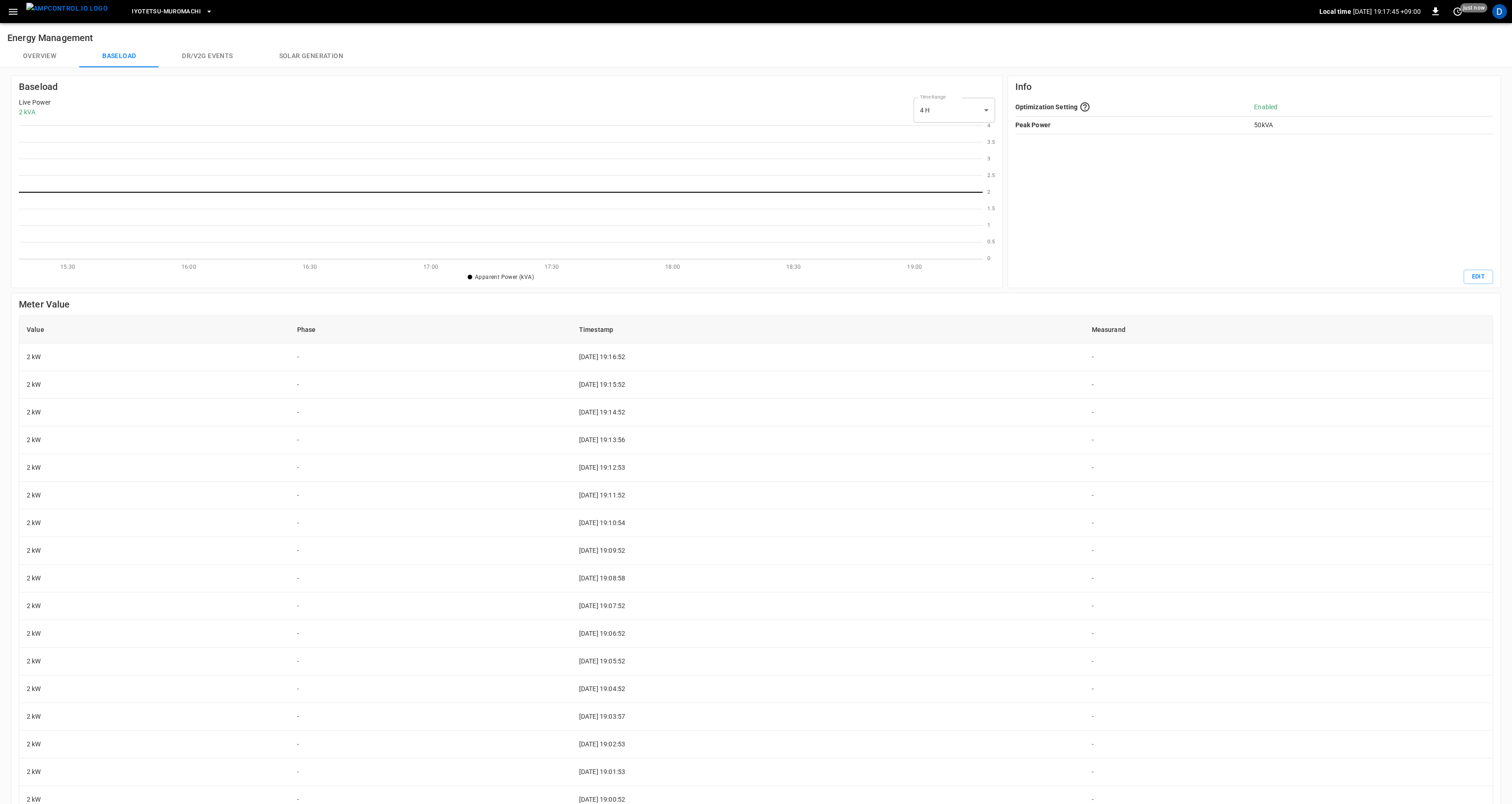
scroll to position [127, 956]
click at [56, 54] on button "Overview" at bounding box center [40, 57] width 79 height 22
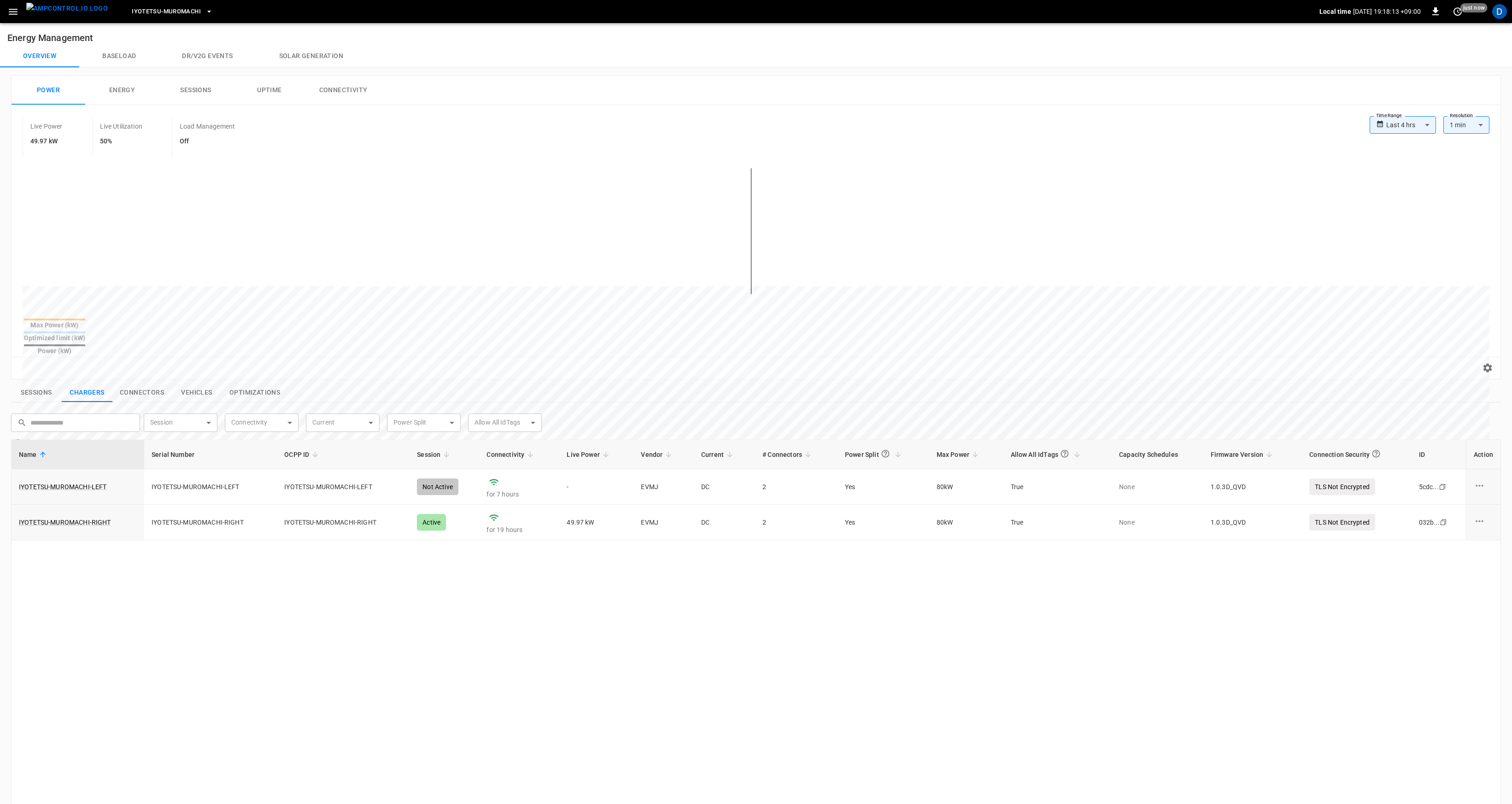
click at [140, 54] on button "Baseload" at bounding box center [119, 57] width 80 height 22
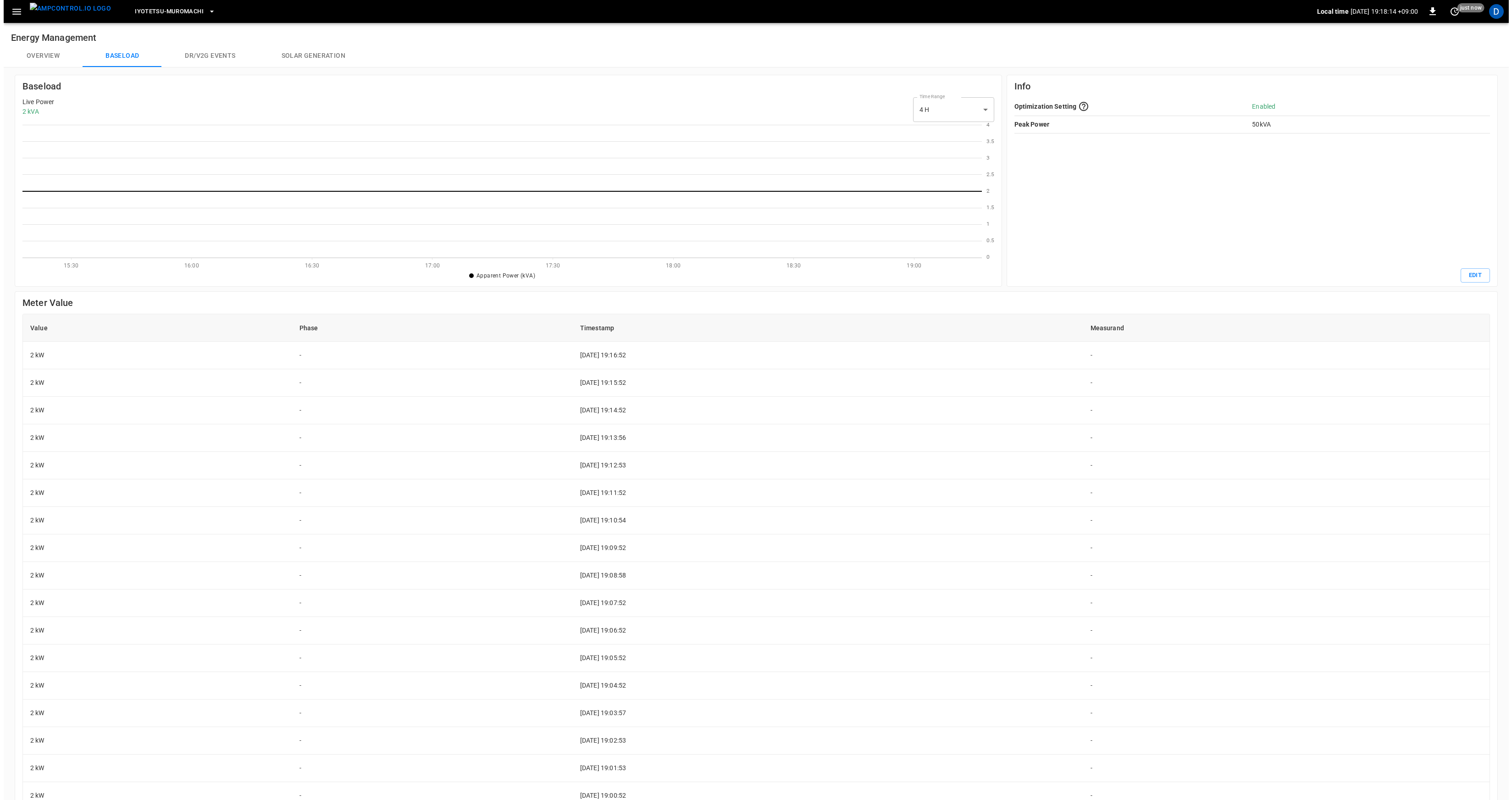
scroll to position [126, 952]
click at [174, 15] on span "Iyotetsu-Muromachi" at bounding box center [165, 12] width 69 height 11
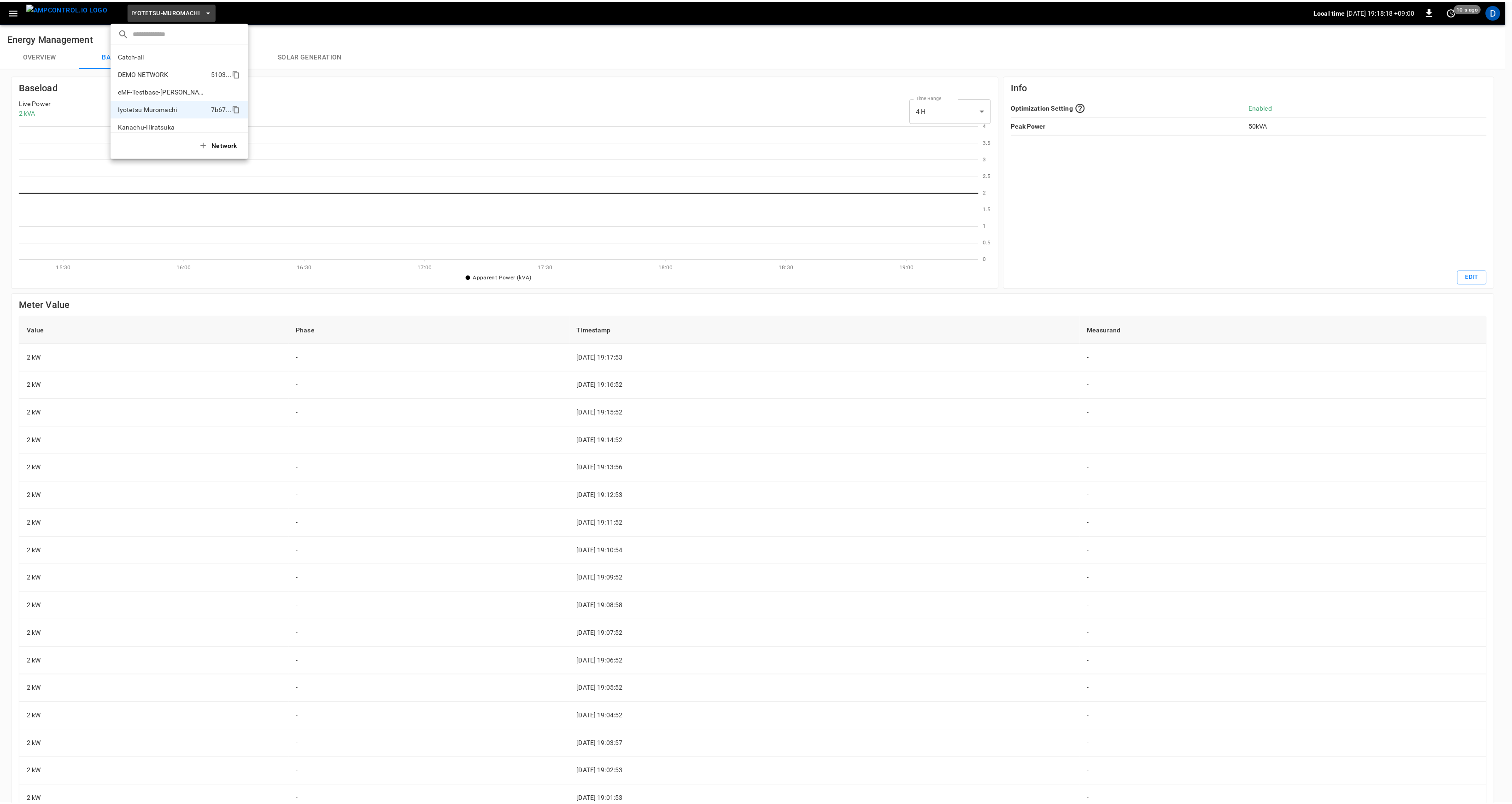
scroll to position [25, 0]
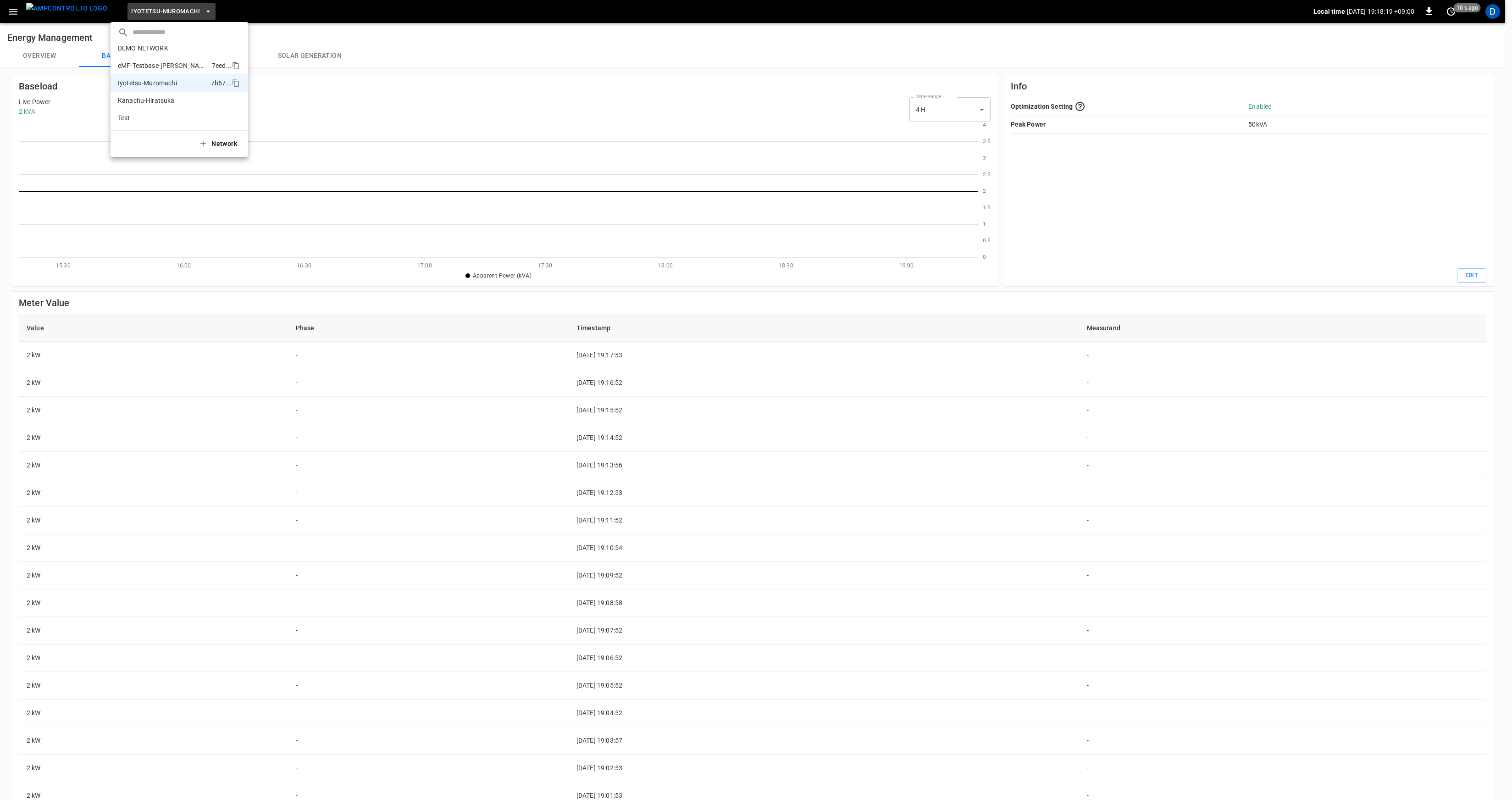
click at [173, 66] on p "eMF-Testbase-[PERSON_NAME]" at bounding box center [163, 66] width 90 height 9
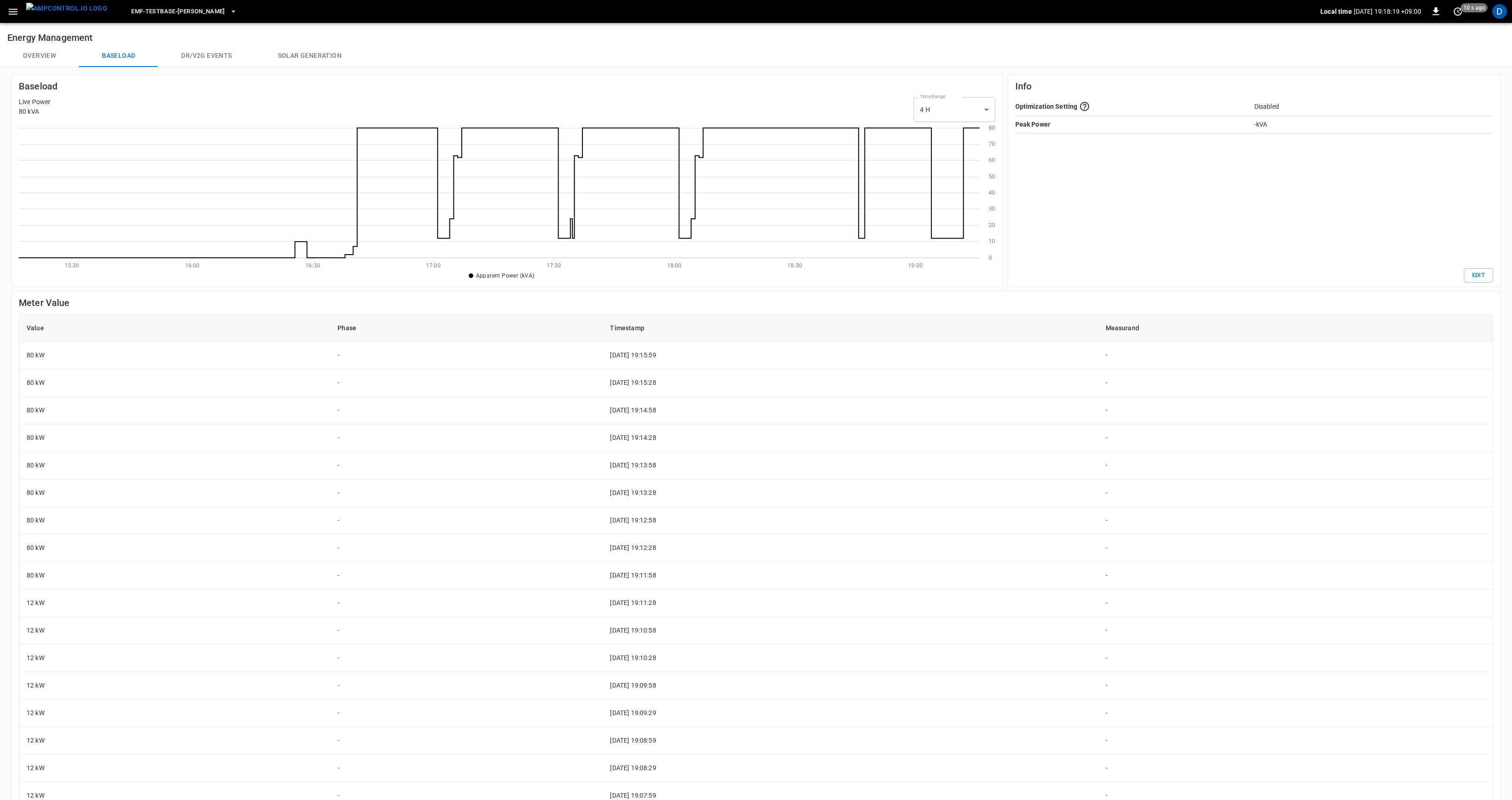
scroll to position [126, 954]
click at [177, 13] on span "eMF-Testbase-[PERSON_NAME]" at bounding box center [178, 12] width 94 height 11
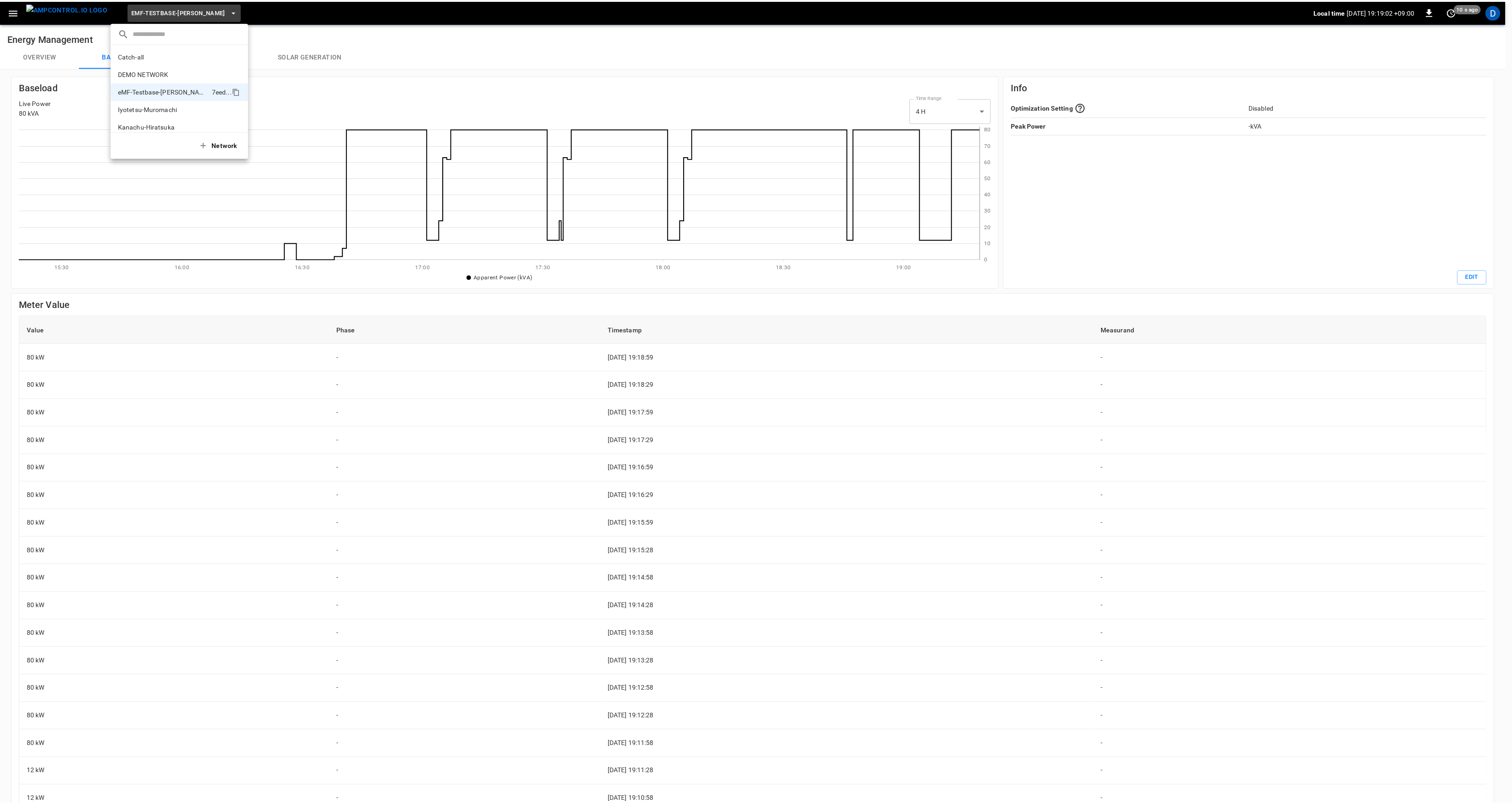
scroll to position [25, 0]
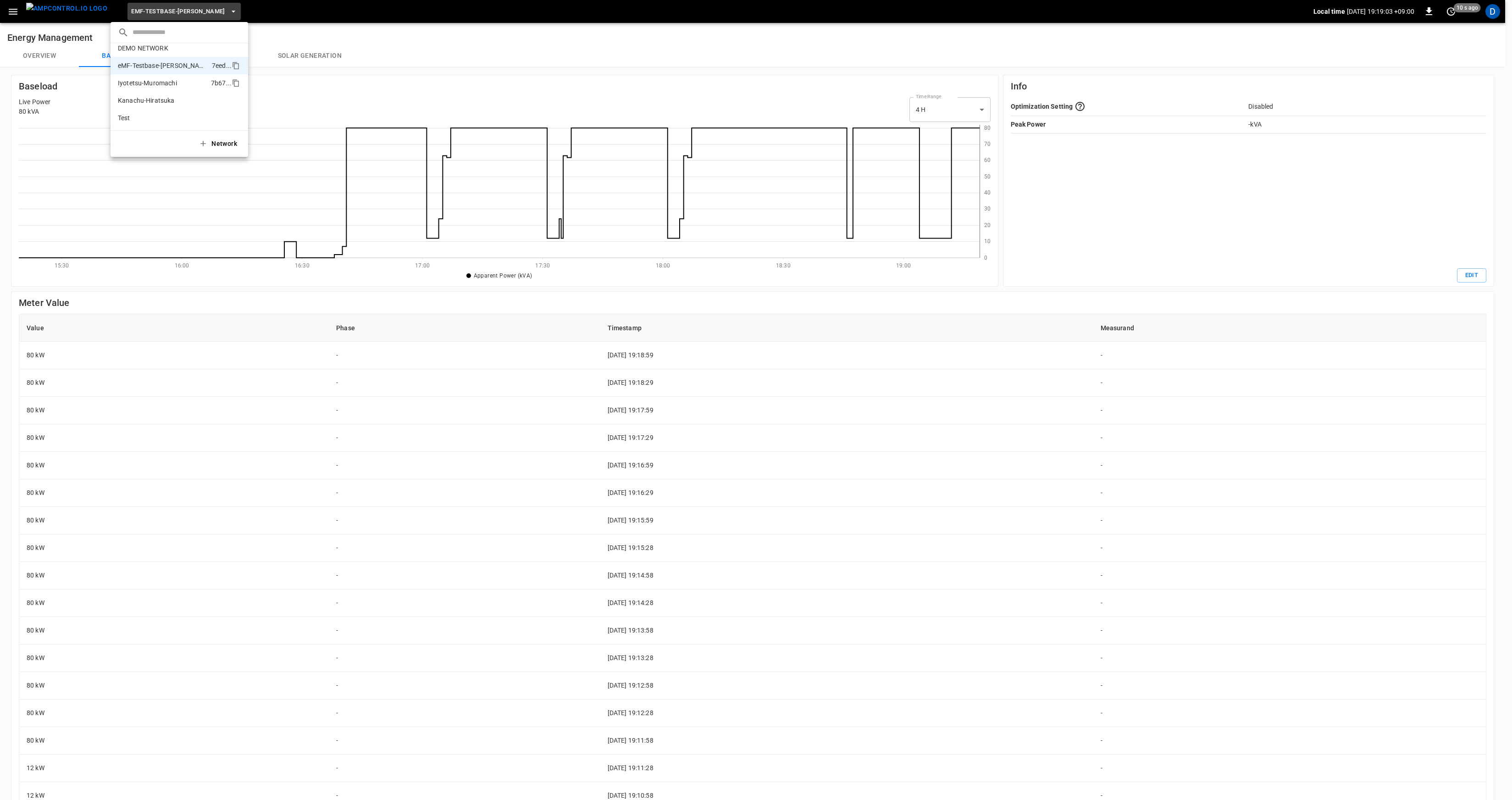
click at [154, 85] on p "Iyotetsu-Muromachi" at bounding box center [163, 83] width 89 height 9
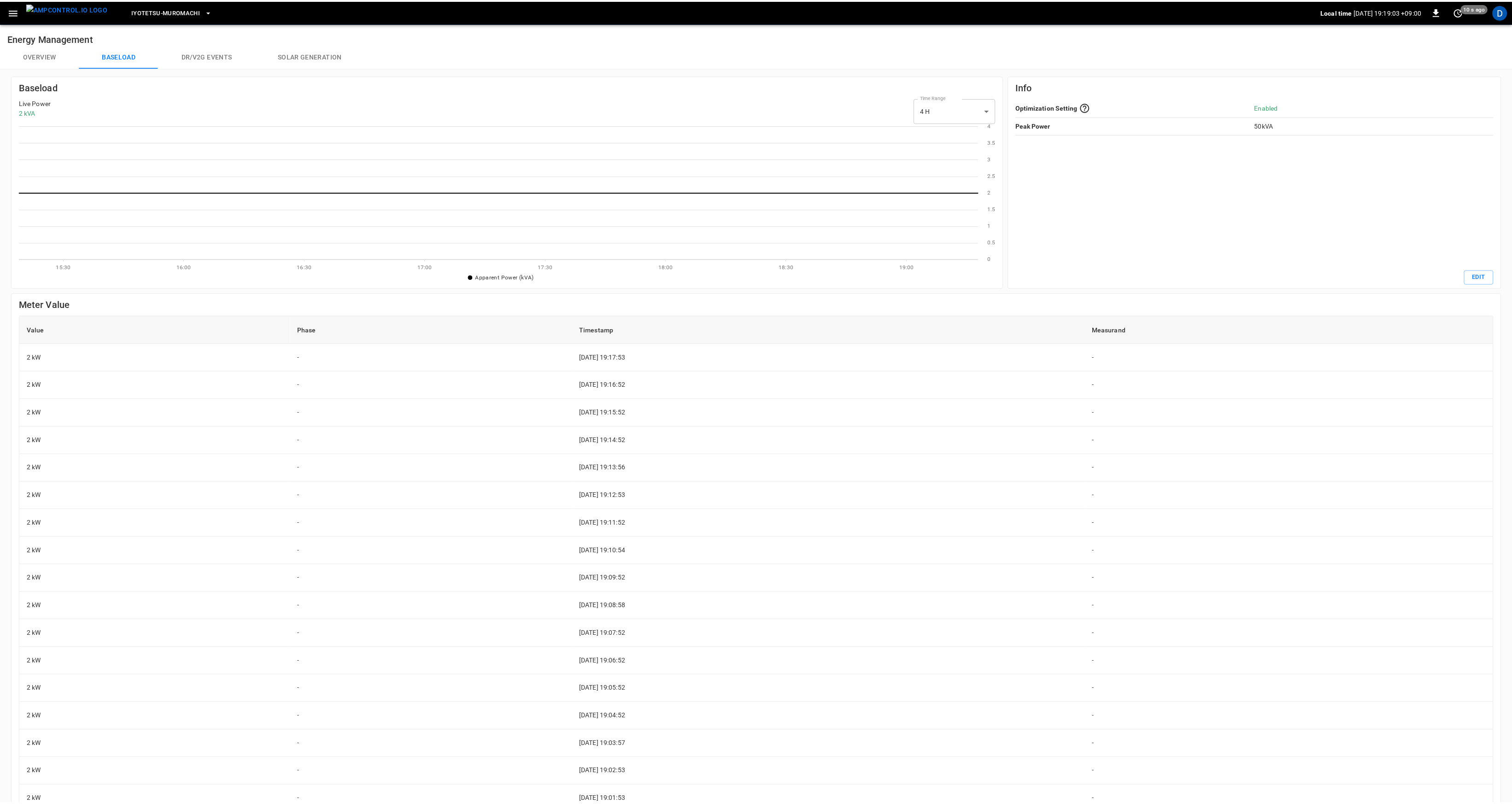
scroll to position [127, 956]
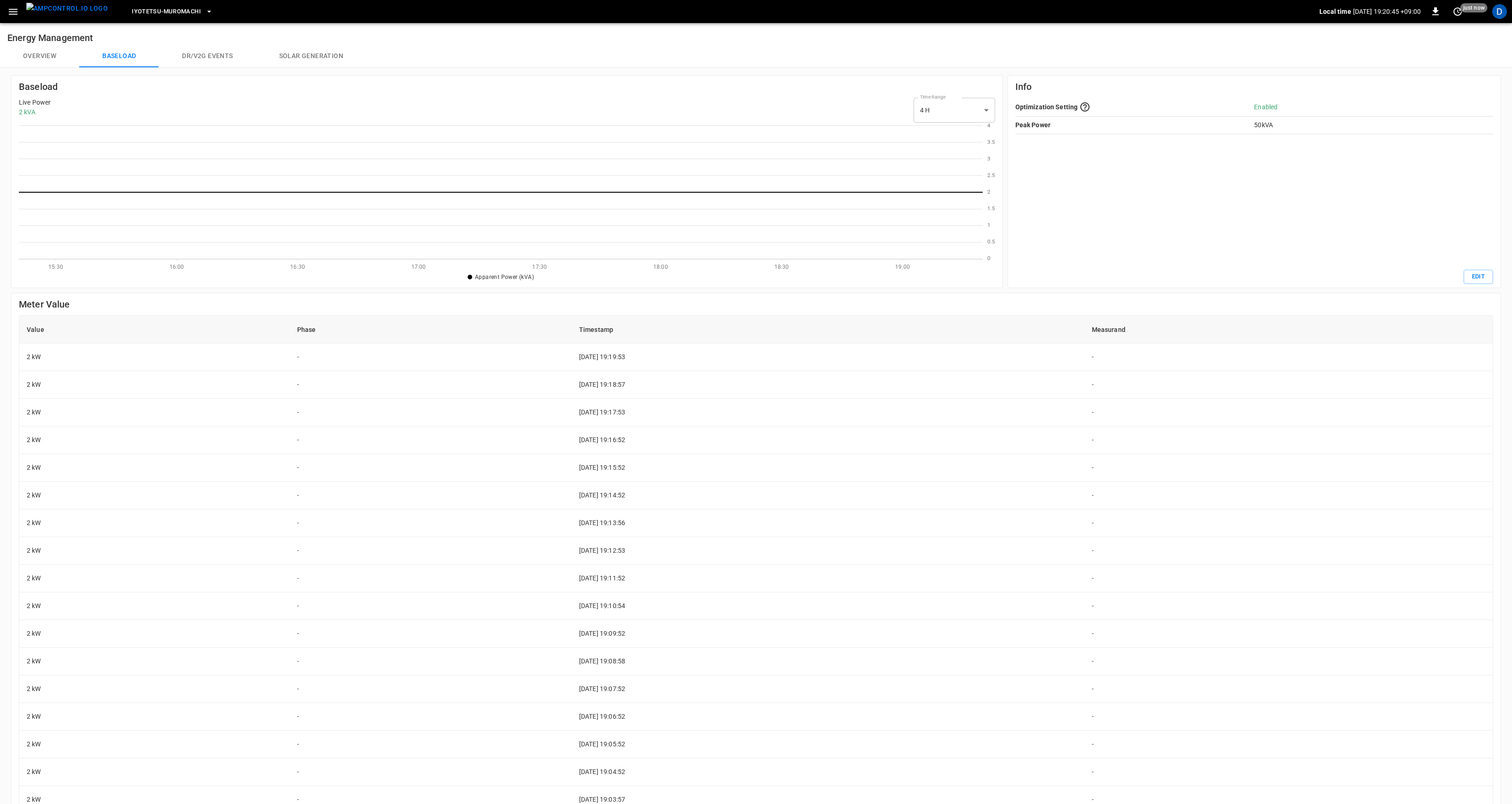
click at [34, 66] on button "Overview" at bounding box center [40, 57] width 79 height 22
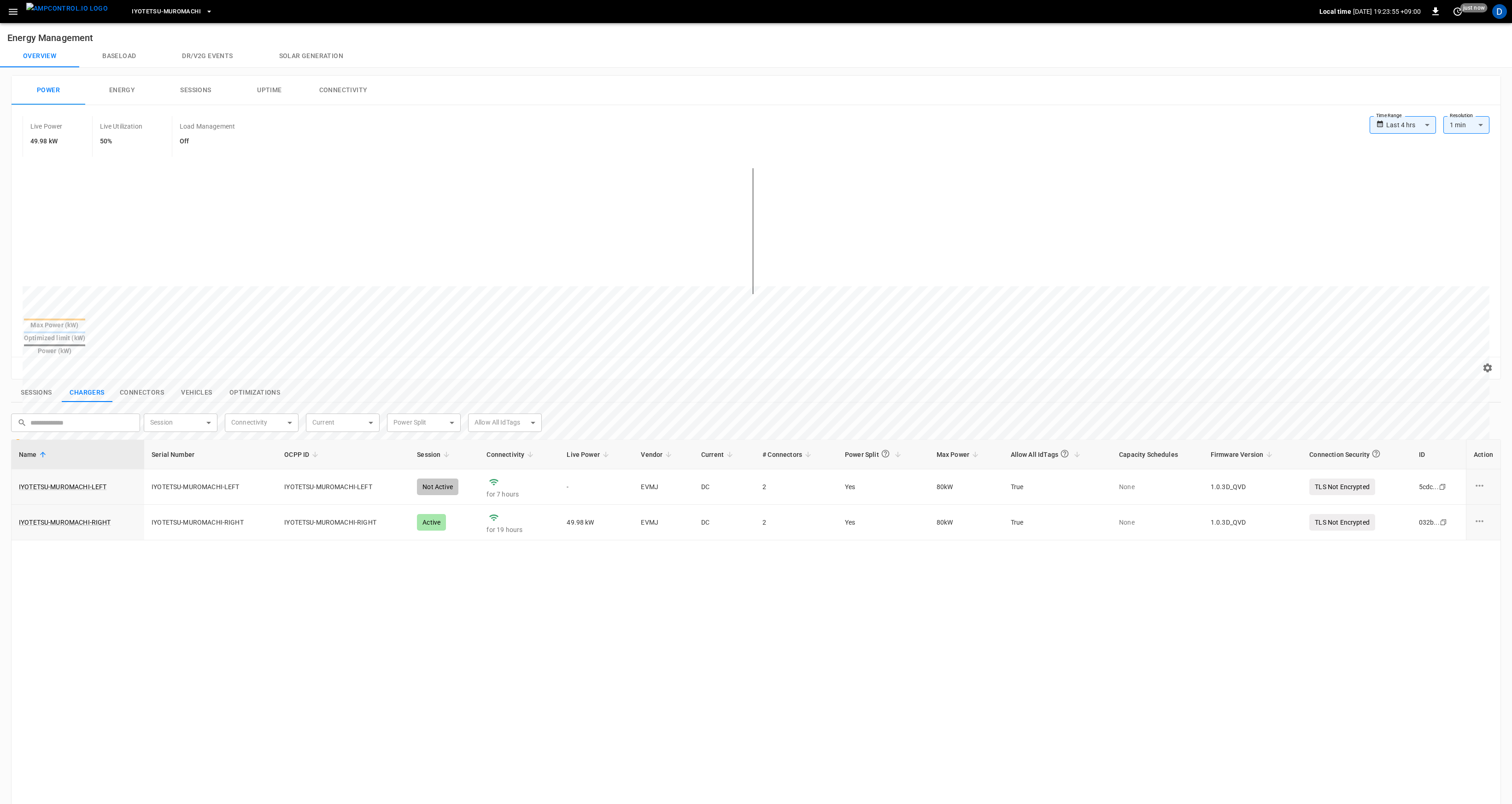
click at [128, 54] on button "Baseload" at bounding box center [119, 57] width 80 height 22
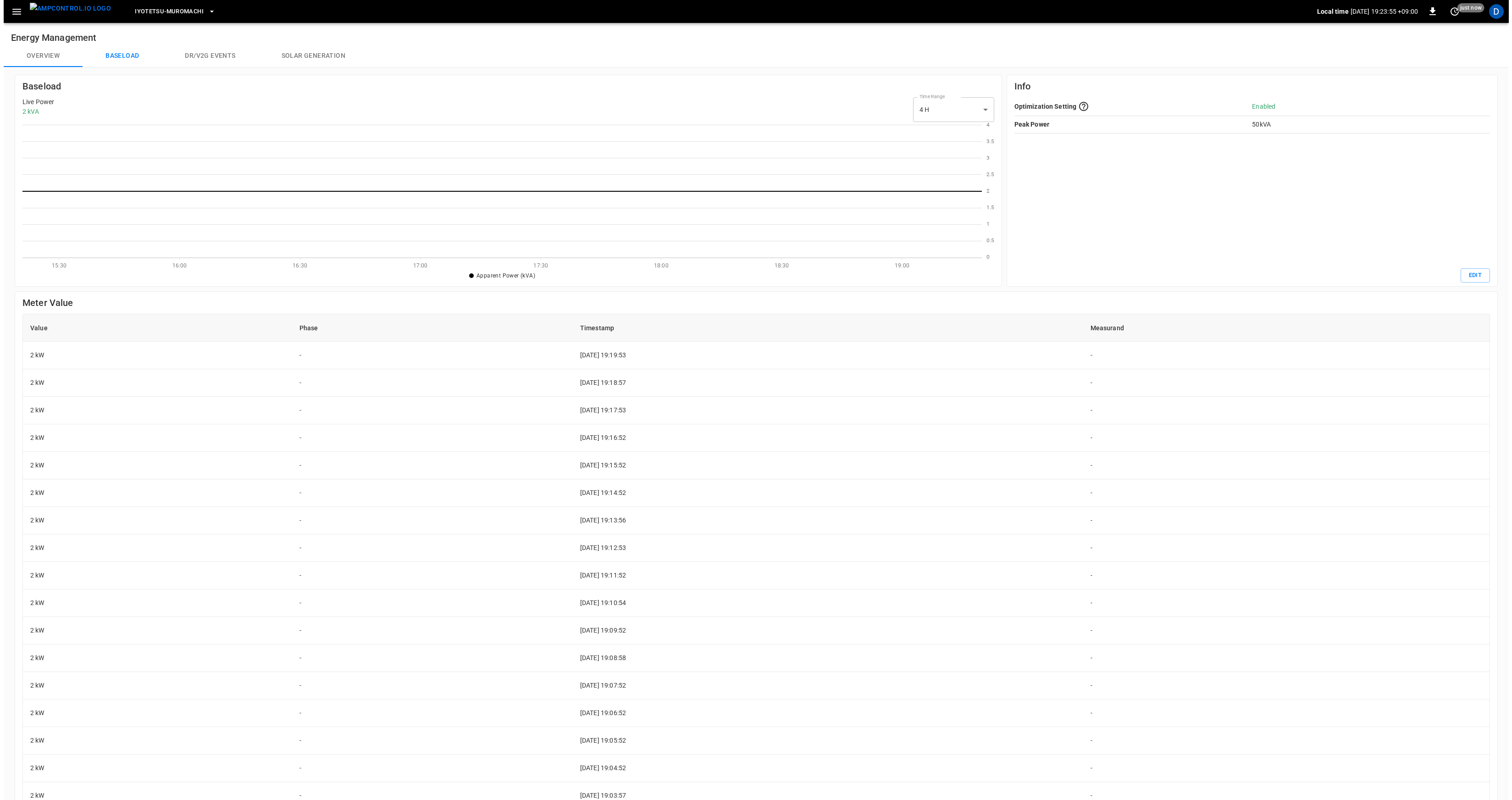
scroll to position [126, 952]
click at [177, 17] on button "Iyotetsu-Muromachi" at bounding box center [171, 12] width 88 height 18
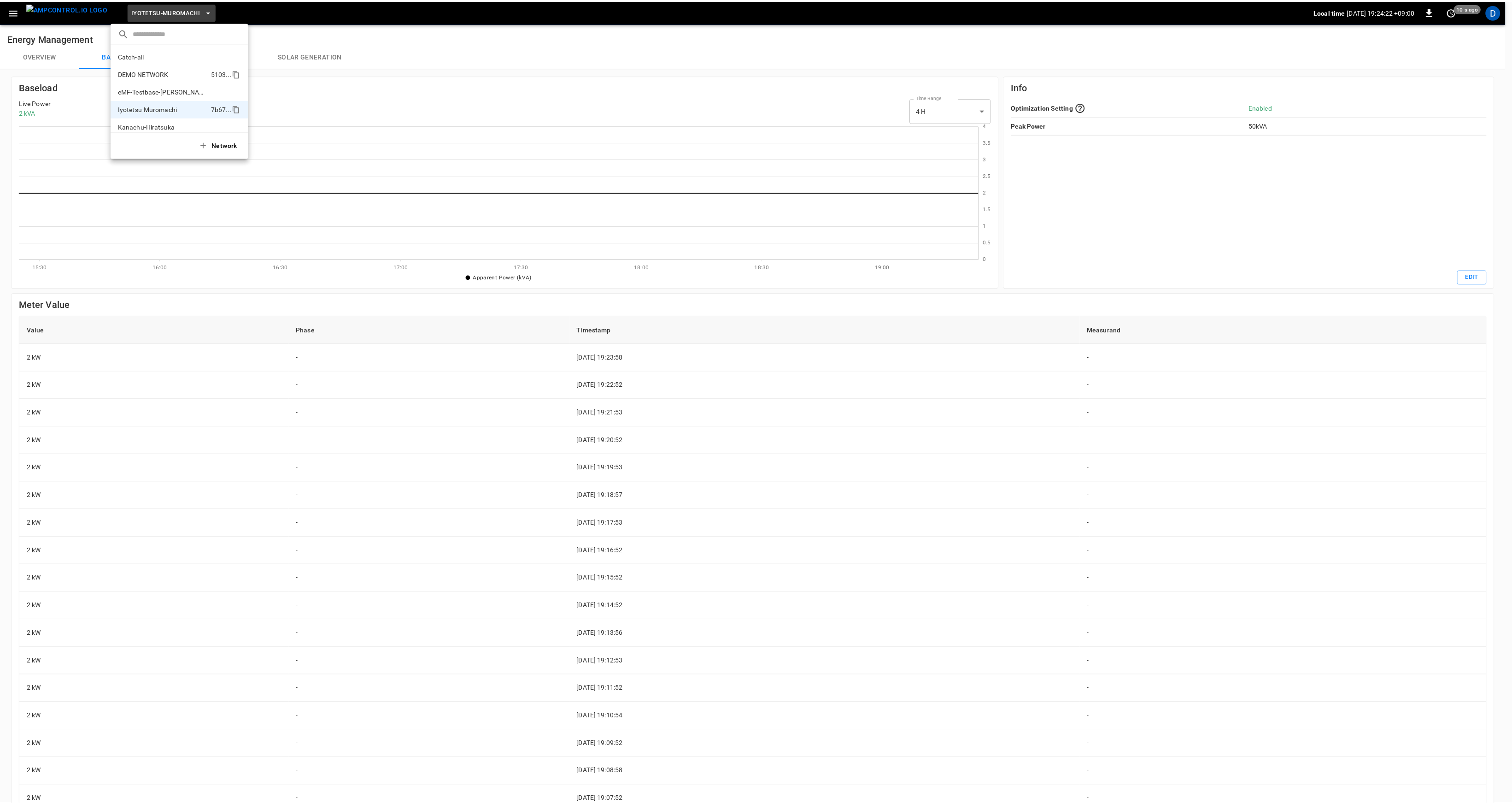
scroll to position [25, 0]
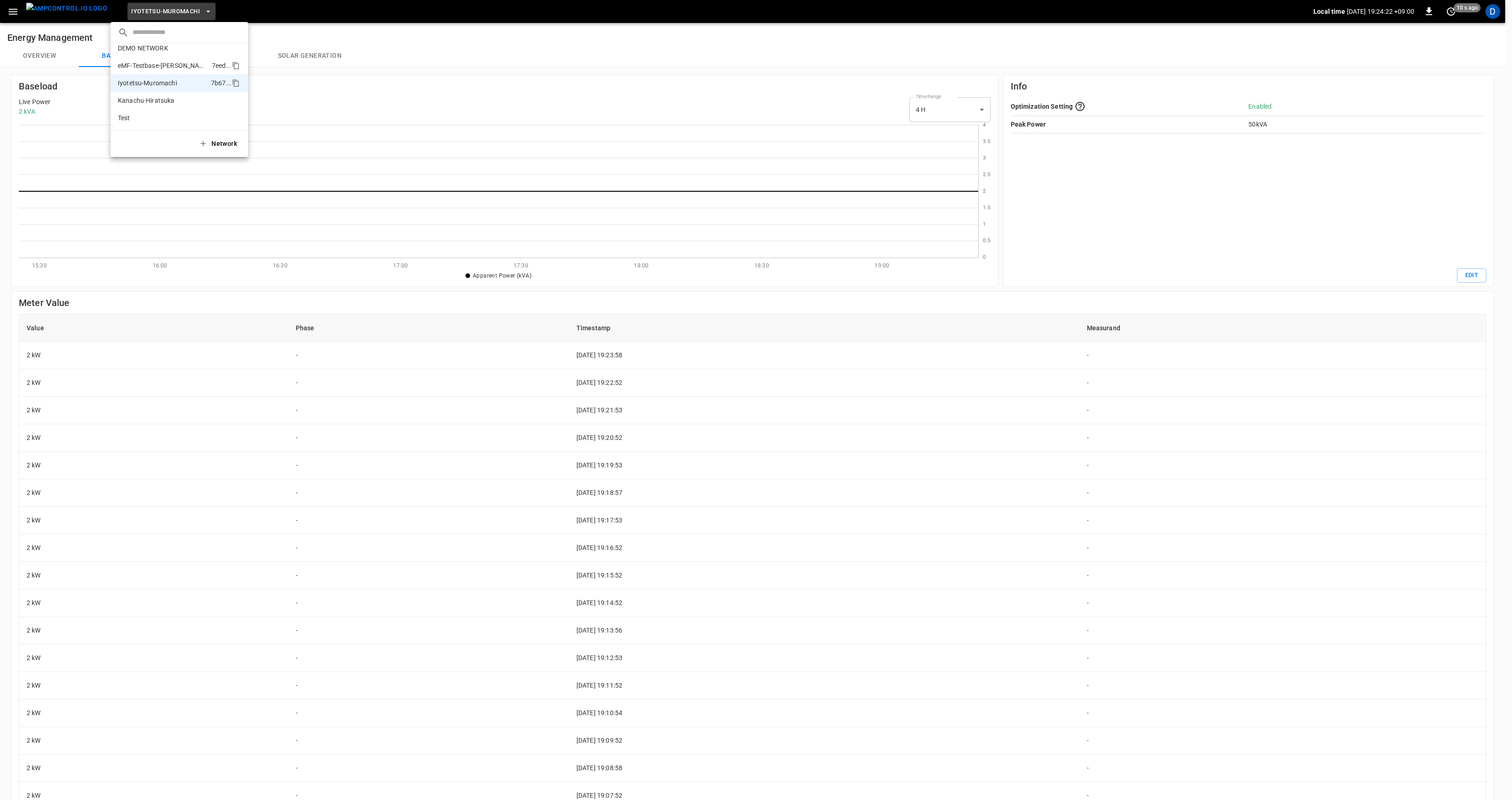
click at [156, 70] on p "eMF-Testbase-[PERSON_NAME]" at bounding box center [163, 66] width 90 height 9
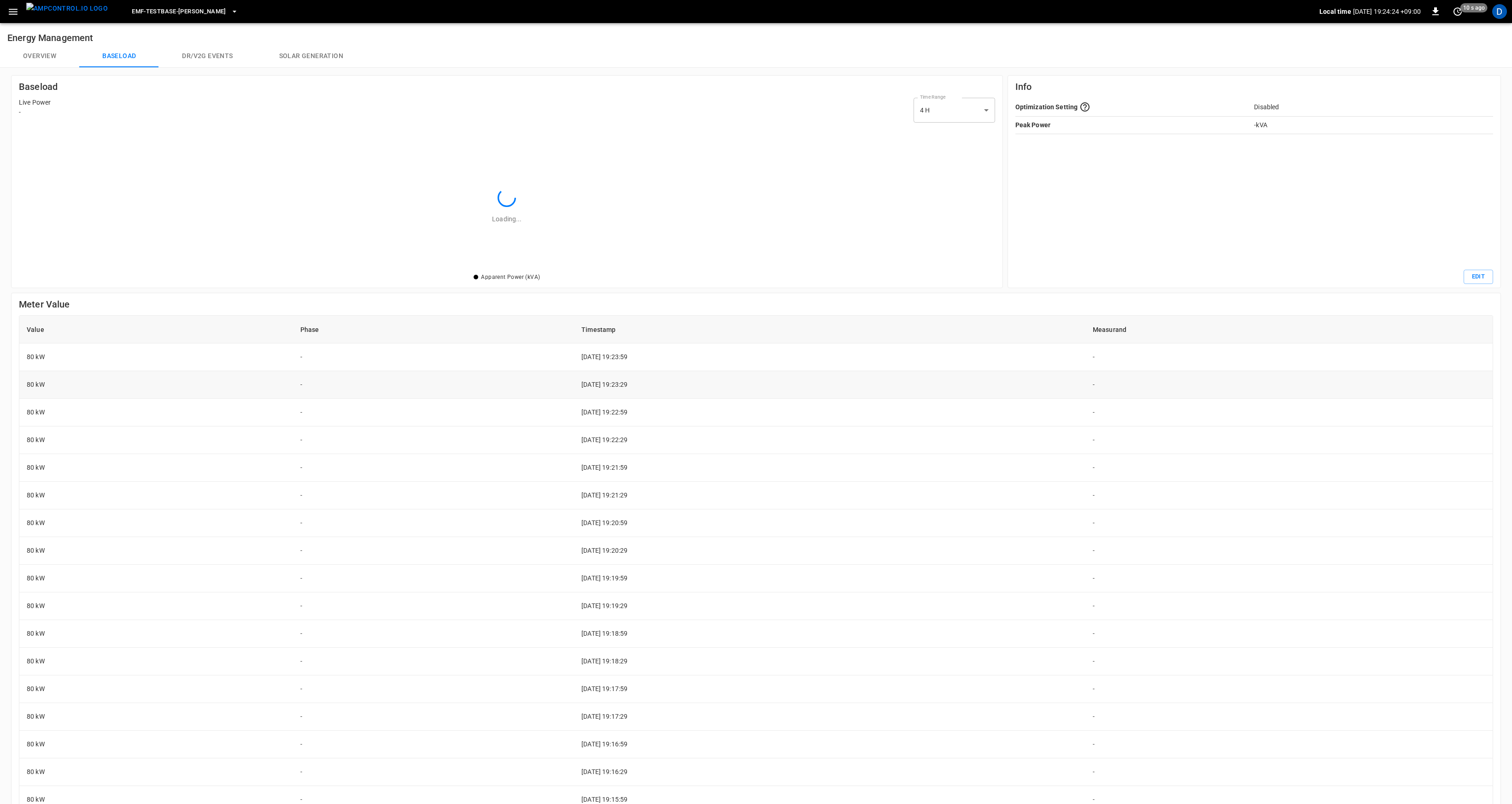
scroll to position [127, 958]
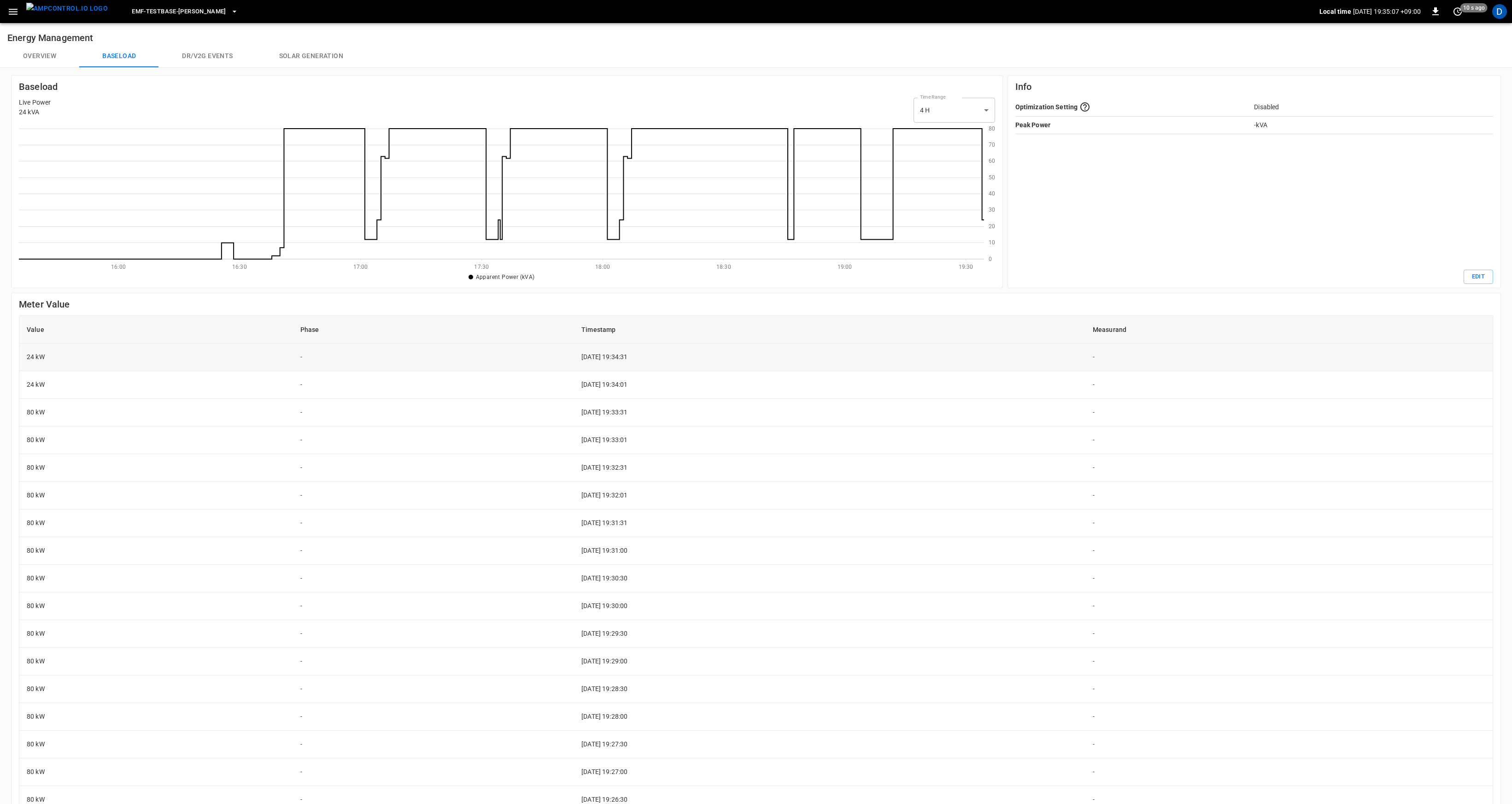
click at [582, 364] on td "[DATE] 19:34:31" at bounding box center [830, 357] width 511 height 28
click at [632, 390] on td "[DATE] 19:34:01" at bounding box center [830, 385] width 511 height 28
click at [614, 412] on td "[DATE] 19:33:31" at bounding box center [830, 412] width 511 height 28
click at [612, 438] on td "[DATE] 19:33:01" at bounding box center [830, 440] width 511 height 28
